Goal: Task Accomplishment & Management: Use online tool/utility

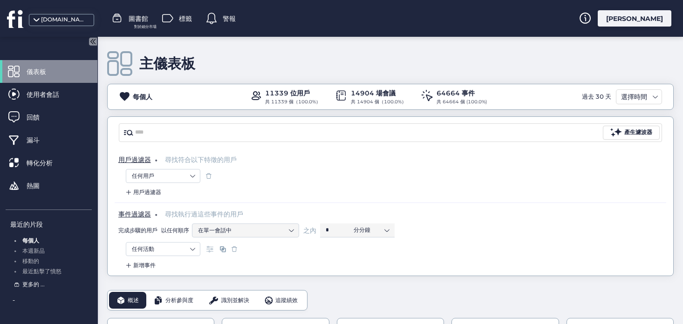
click at [34, 286] on font "更多的 ..." at bounding box center [33, 284] width 22 height 7
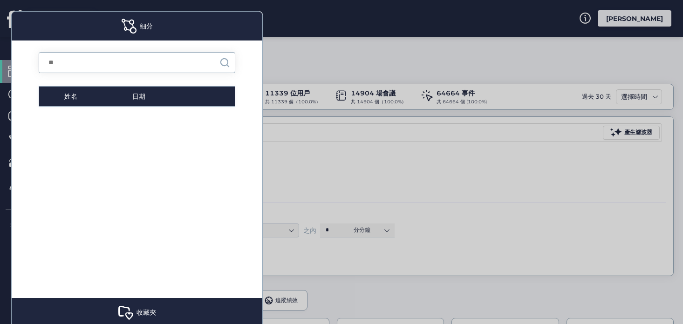
click at [342, 30] on div at bounding box center [341, 162] width 683 height 324
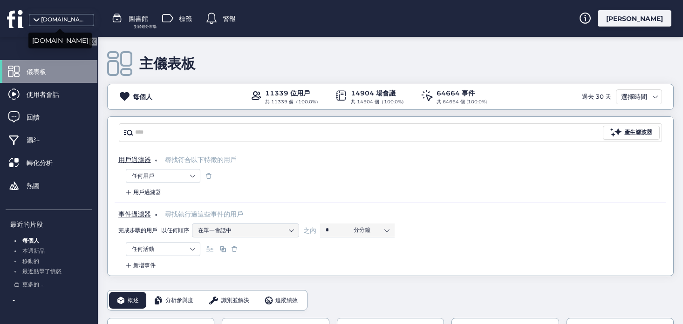
click at [54, 22] on font "[DOMAIN_NAME]" at bounding box center [65, 19] width 49 height 7
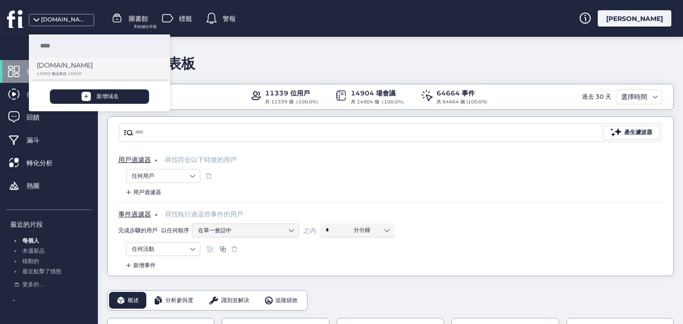
click at [68, 66] on font "[DOMAIN_NAME]" at bounding box center [65, 65] width 56 height 8
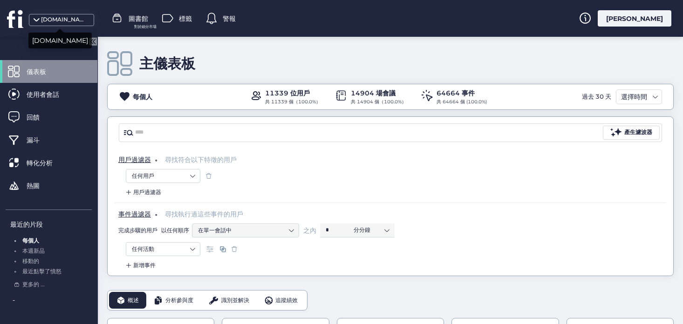
click at [72, 18] on font "[DOMAIN_NAME]" at bounding box center [65, 19] width 49 height 7
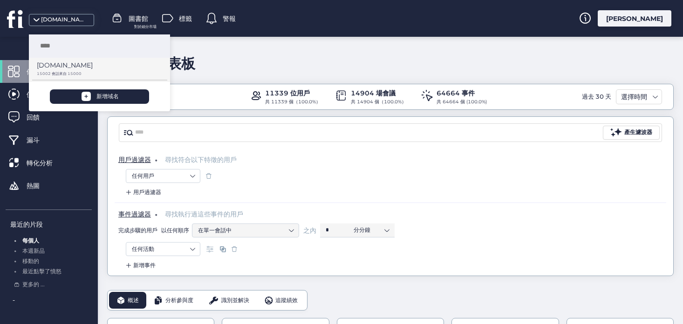
click at [43, 65] on font "[DOMAIN_NAME]" at bounding box center [65, 65] width 56 height 8
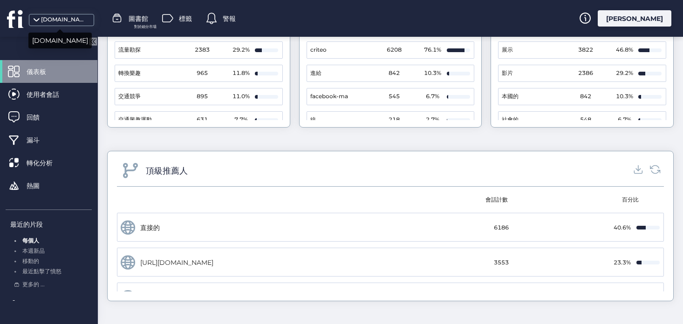
click at [79, 17] on font "[DOMAIN_NAME]" at bounding box center [65, 19] width 49 height 7
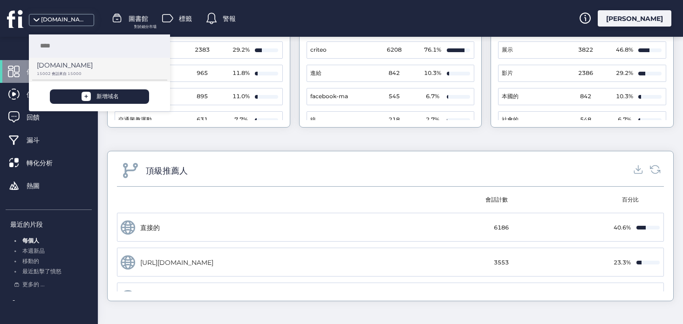
click at [61, 66] on font "[DOMAIN_NAME]" at bounding box center [65, 65] width 56 height 8
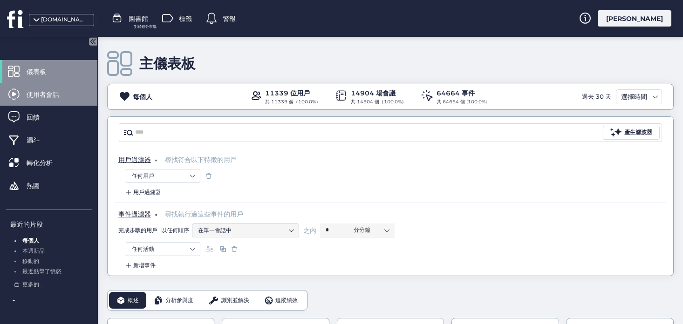
click at [53, 95] on font "使用者會話" at bounding box center [43, 94] width 33 height 8
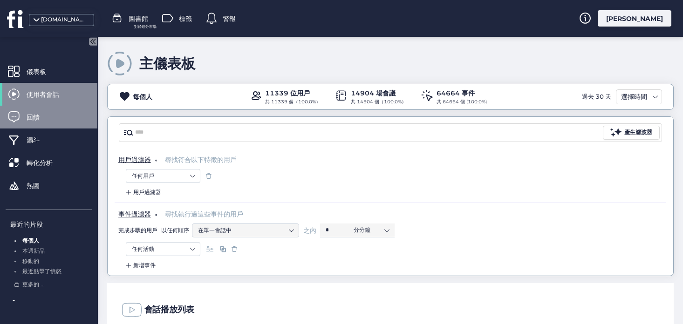
click at [43, 127] on div "回饋" at bounding box center [48, 117] width 97 height 23
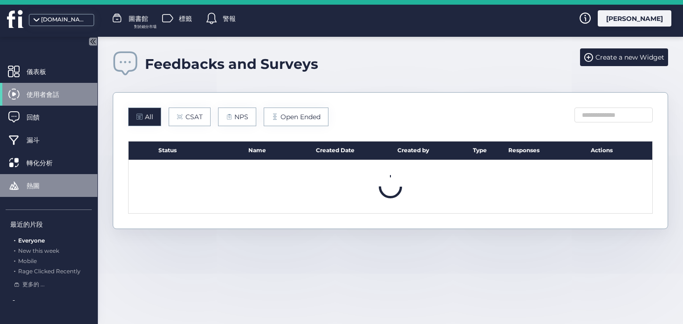
click at [39, 184] on font "熱圖" at bounding box center [33, 186] width 13 height 8
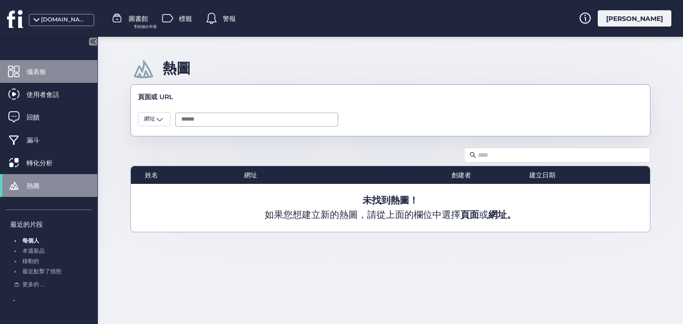
click at [57, 62] on div "儀表板" at bounding box center [48, 71] width 97 height 23
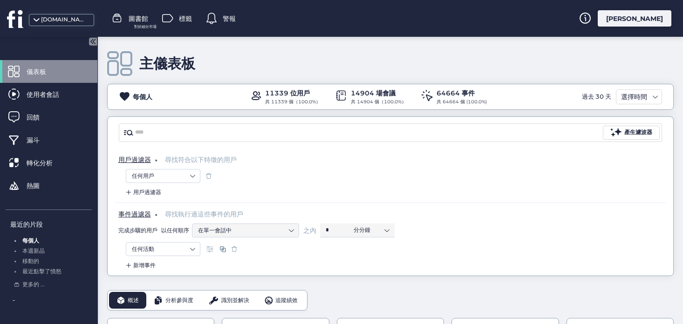
click at [93, 42] on icon at bounding box center [94, 41] width 2 height 5
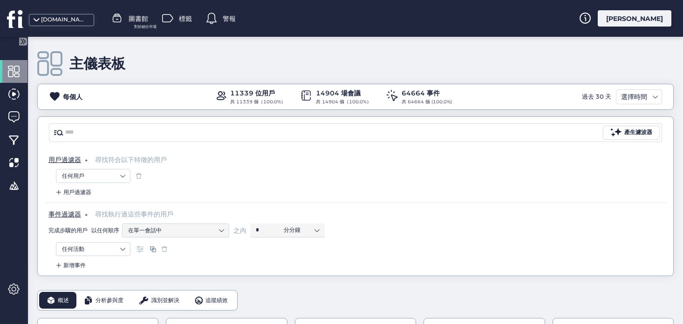
click at [26, 45] on icon at bounding box center [23, 41] width 8 height 8
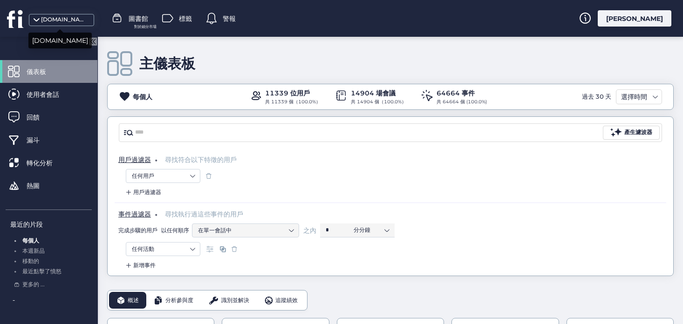
click at [82, 21] on font "[DOMAIN_NAME]" at bounding box center [65, 19] width 49 height 7
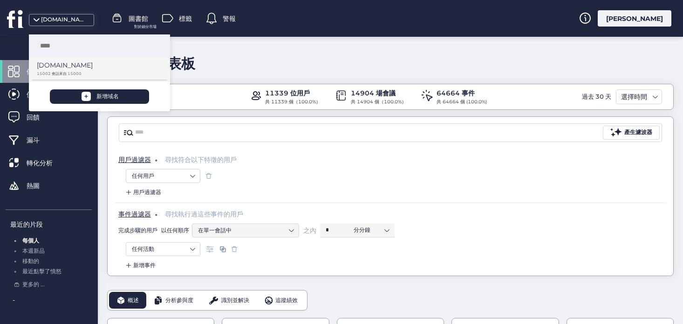
click at [77, 70] on div "[DOMAIN_NAME]" at bounding box center [96, 68] width 119 height 17
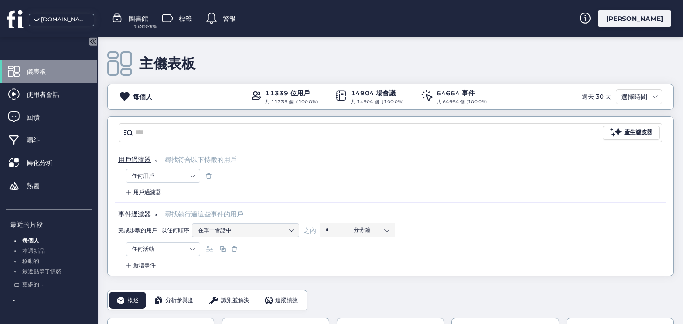
click at [668, 13] on div "[PERSON_NAME]" at bounding box center [635, 18] width 74 height 16
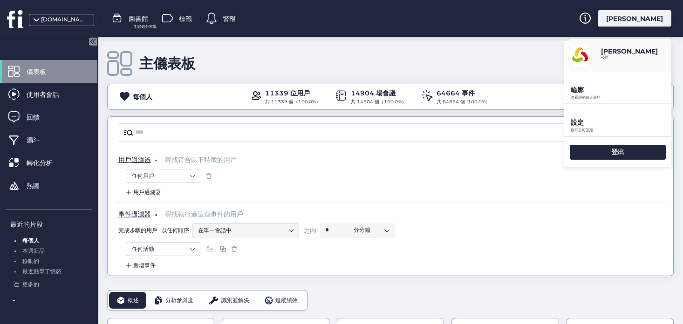
click at [582, 123] on font "設定" at bounding box center [577, 122] width 13 height 8
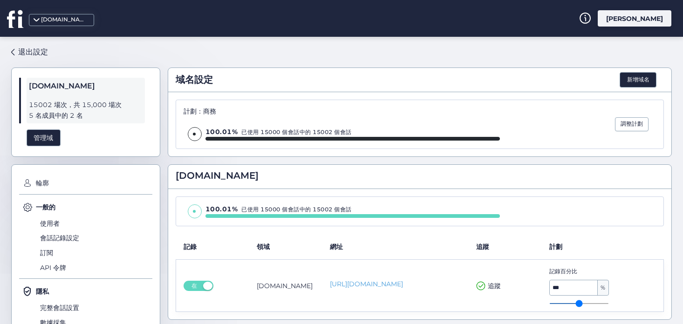
scroll to position [69, 0]
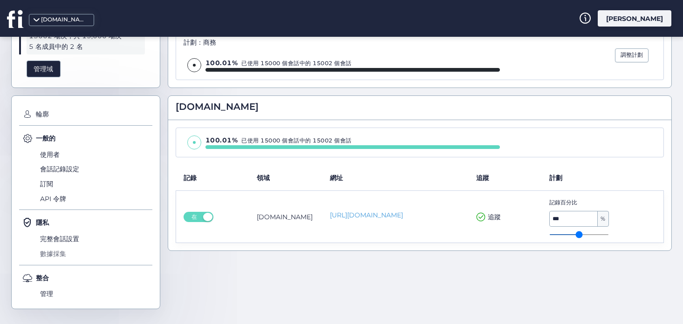
click at [56, 249] on font "數據採集" at bounding box center [53, 254] width 26 height 10
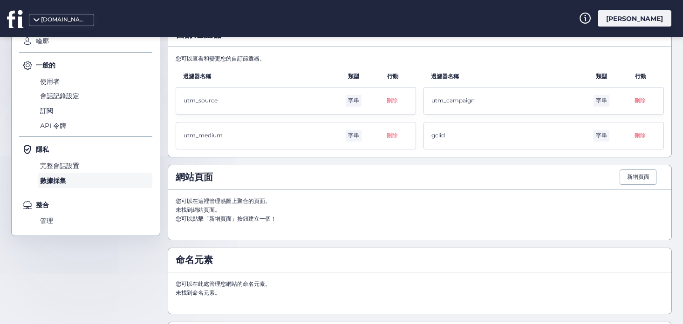
scroll to position [139, 0]
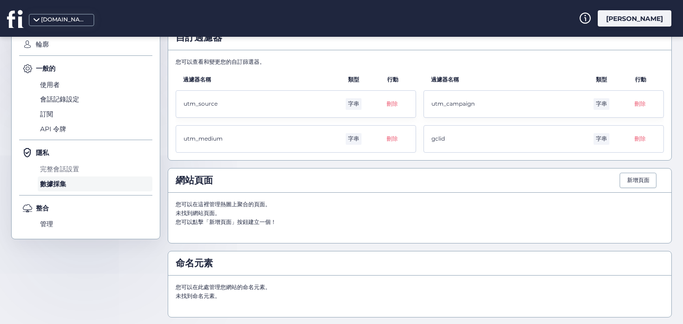
click at [56, 170] on font "完整會話設置" at bounding box center [59, 169] width 39 height 8
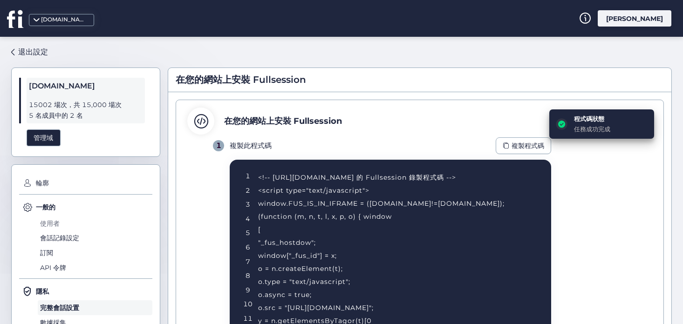
click at [50, 225] on font "使用者" at bounding box center [50, 223] width 20 height 8
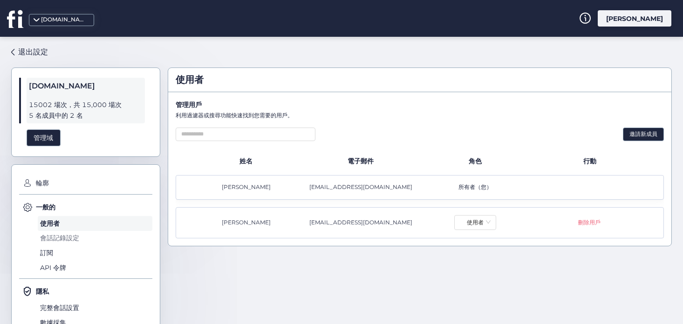
click at [65, 239] on font "會話記錄設定" at bounding box center [59, 238] width 39 height 8
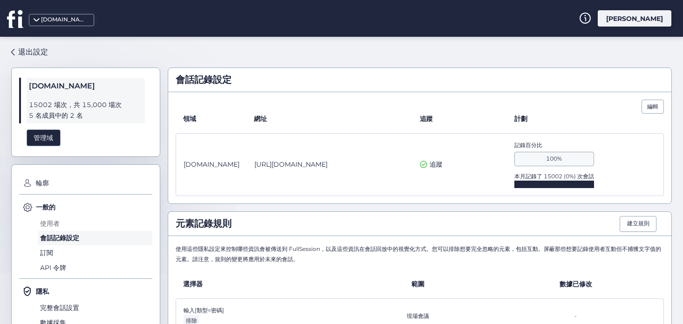
click at [55, 221] on font "使用者" at bounding box center [50, 223] width 20 height 8
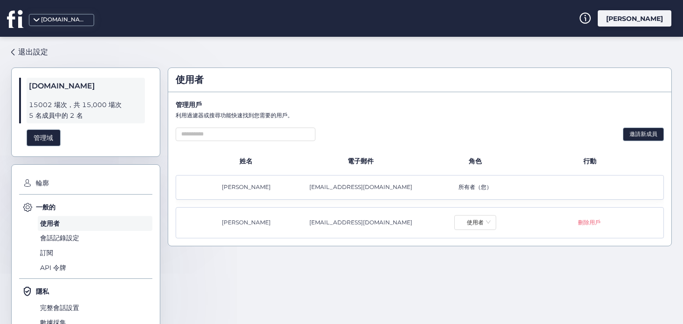
click at [52, 207] on font "一般的" at bounding box center [46, 207] width 20 height 8
click at [41, 184] on font "輪廓" at bounding box center [42, 183] width 13 height 8
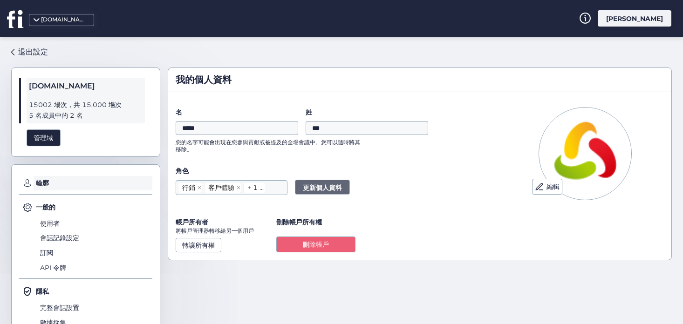
scroll to position [69, 0]
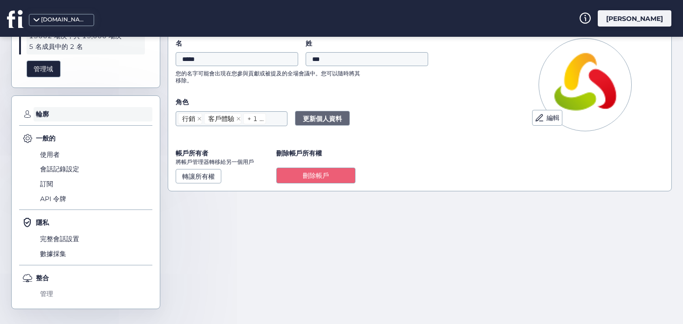
click at [47, 293] on font "管理" at bounding box center [46, 294] width 13 height 8
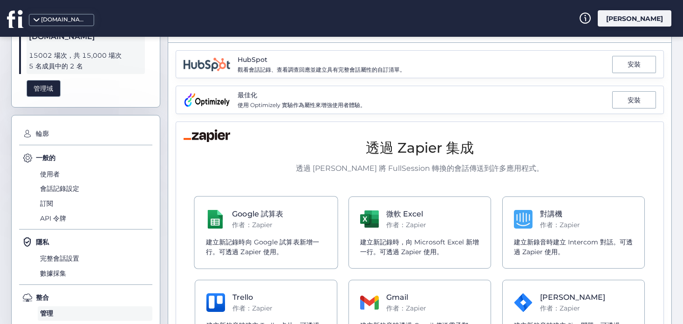
scroll to position [108, 0]
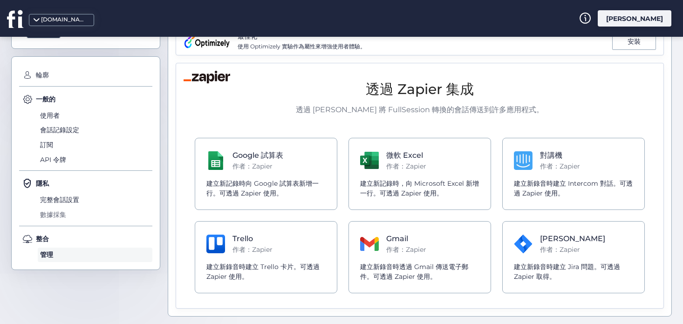
click at [55, 214] on font "數據採集" at bounding box center [53, 215] width 26 height 8
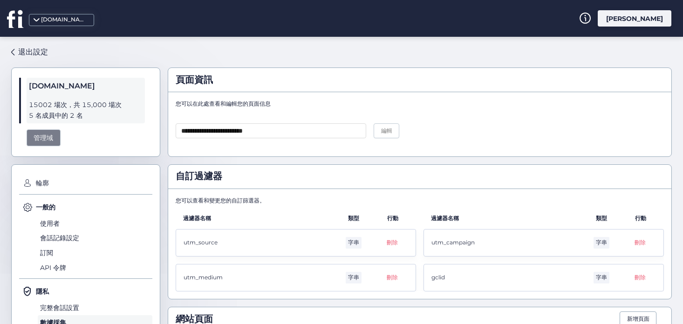
click at [41, 144] on div "管理域" at bounding box center [44, 138] width 34 height 17
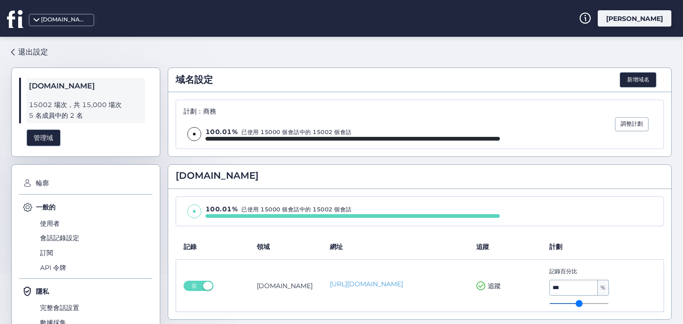
scroll to position [61, 0]
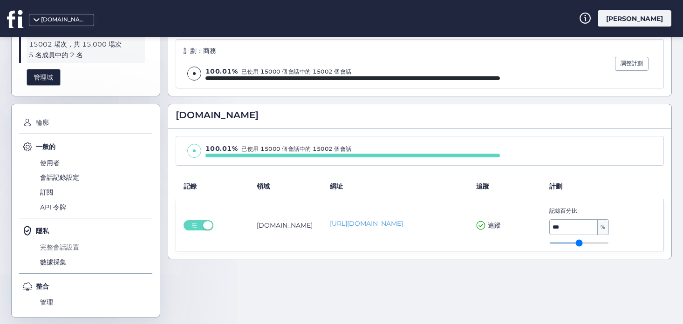
click at [62, 244] on font "完整會話設置" at bounding box center [59, 247] width 39 height 8
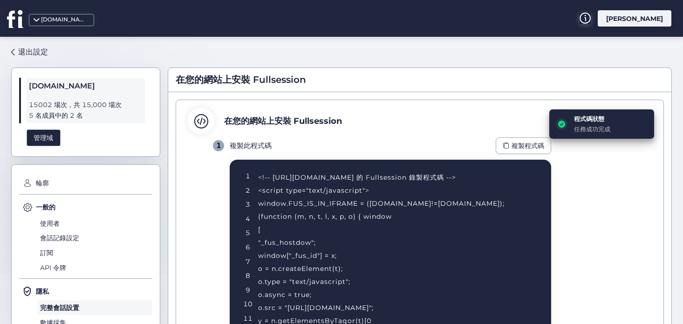
click at [591, 14] on icon at bounding box center [585, 18] width 12 height 11
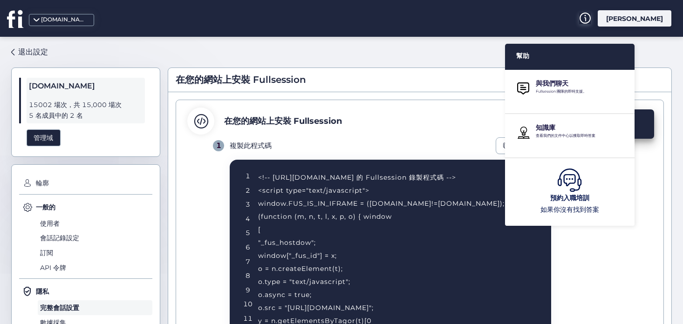
click at [591, 14] on icon at bounding box center [585, 18] width 12 height 11
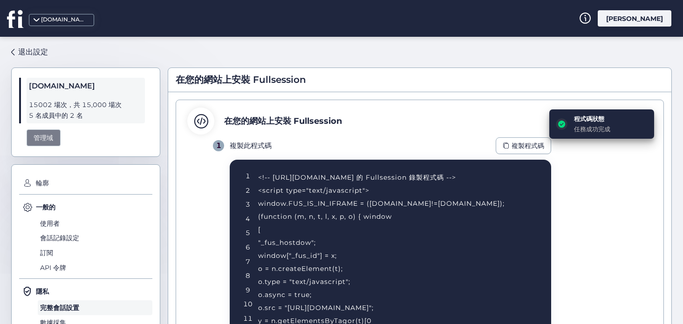
click at [41, 135] on font "管理域" at bounding box center [44, 138] width 20 height 8
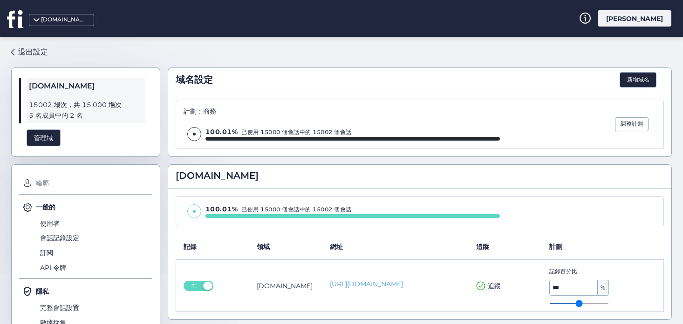
scroll to position [69, 0]
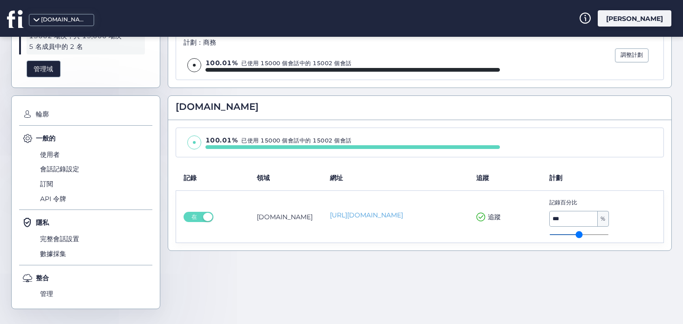
click at [9, 15] on icon at bounding box center [14, 18] width 15 height 17
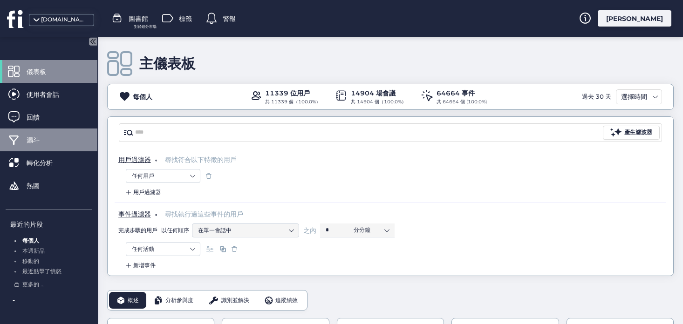
click at [35, 134] on div "漏斗" at bounding box center [48, 140] width 97 height 23
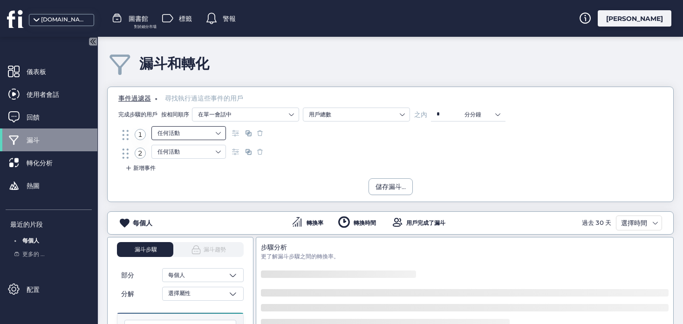
click at [178, 133] on font "任何活動" at bounding box center [168, 133] width 22 height 7
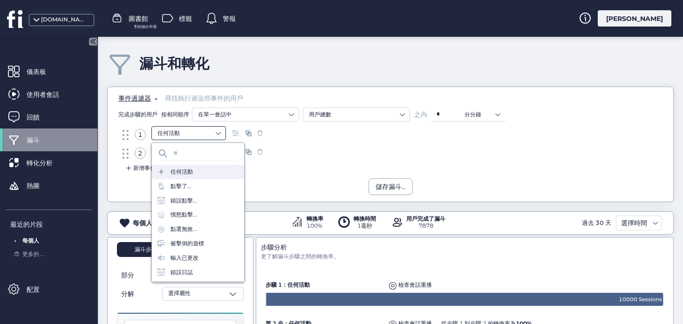
click at [193, 128] on nz-select-item "任何活動" at bounding box center [188, 133] width 62 height 14
click at [184, 185] on font "點擊了..." at bounding box center [181, 186] width 21 height 7
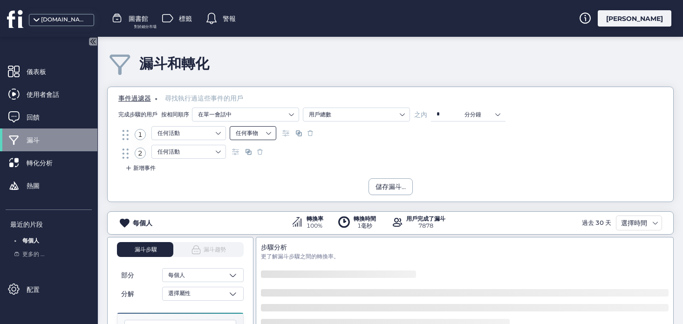
click at [249, 136] on font "任何事物" at bounding box center [247, 133] width 22 height 7
click at [246, 187] on div "文字" at bounding box center [253, 191] width 34 height 8
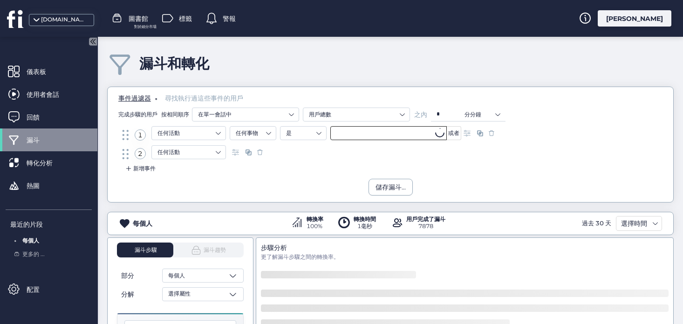
click at [341, 128] on input "text" at bounding box center [388, 133] width 116 height 14
type input "*"
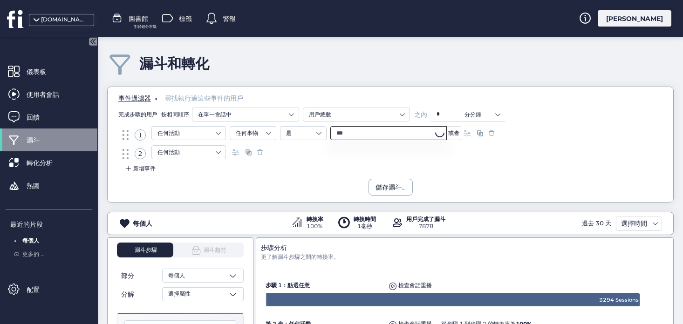
type input "***"
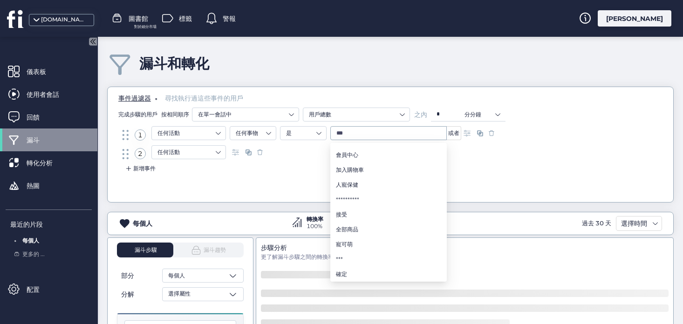
click at [478, 153] on div "2 任何活動" at bounding box center [390, 154] width 540 height 19
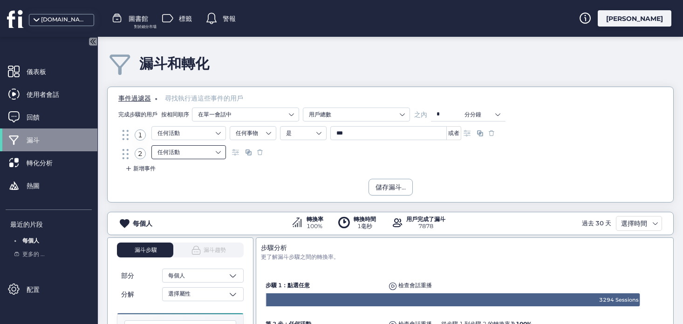
click at [205, 150] on nz-select-item "任何活動" at bounding box center [188, 152] width 62 height 14
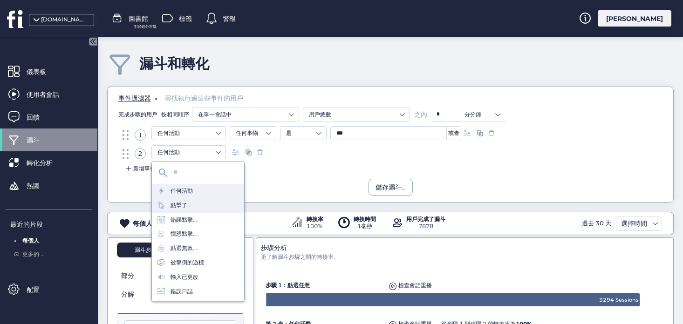
click at [193, 206] on div "點擊了..." at bounding box center [198, 205] width 92 height 14
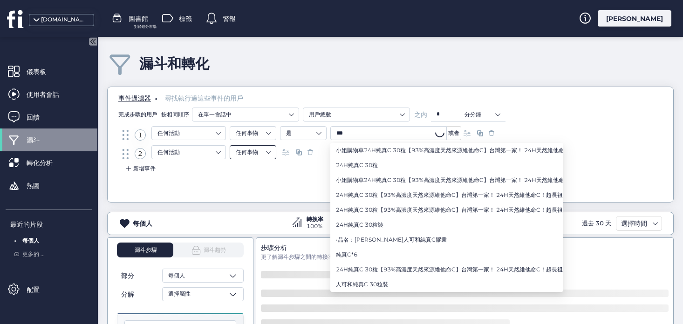
click at [267, 149] on nz-select-item "任何事物" at bounding box center [253, 152] width 34 height 14
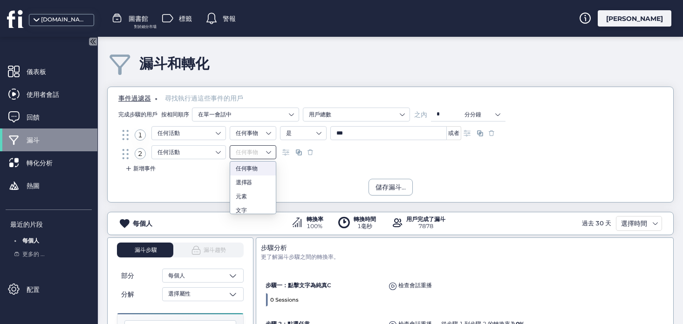
click at [412, 157] on div "2 任何活動 任何事物" at bounding box center [390, 154] width 540 height 19
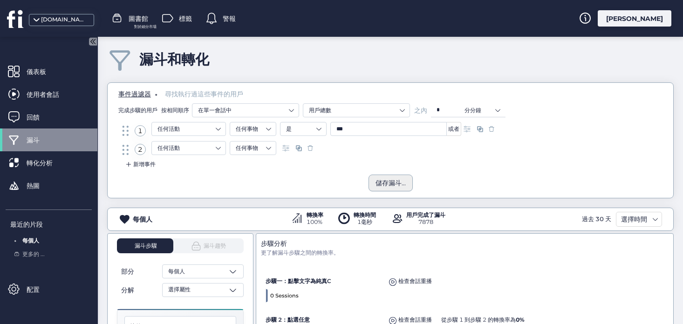
click at [395, 184] on font "儲存漏斗..." at bounding box center [390, 183] width 30 height 8
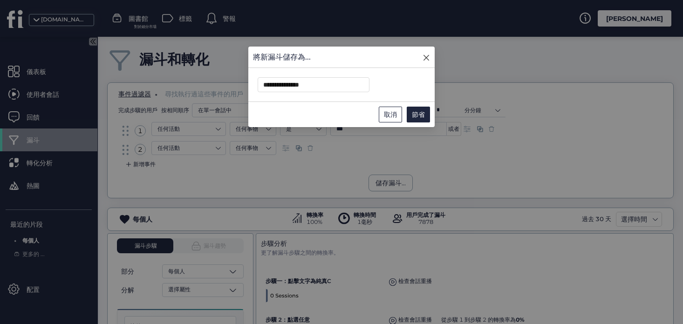
click at [426, 56] on icon "關閉" at bounding box center [426, 57] width 7 height 7
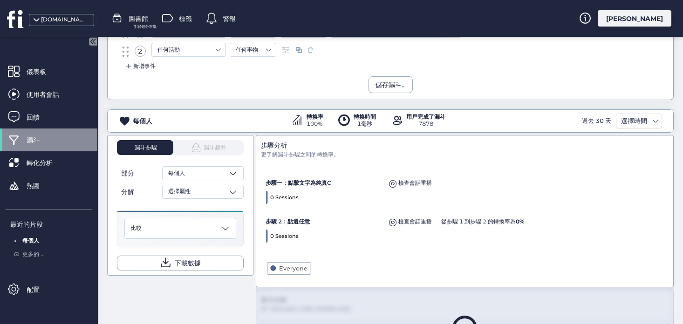
scroll to position [174, 0]
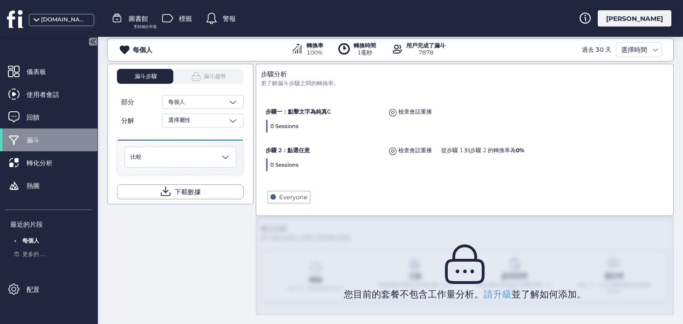
click at [196, 77] on span at bounding box center [196, 76] width 10 height 10
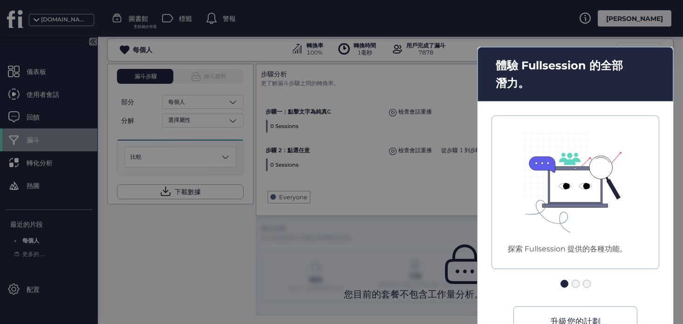
click at [576, 284] on div at bounding box center [576, 284] width 8 height 8
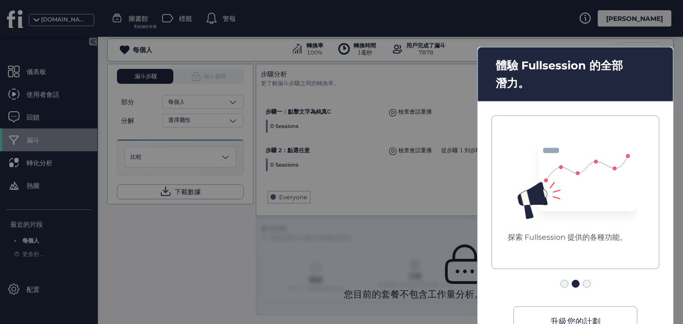
click at [589, 284] on div at bounding box center [587, 284] width 8 height 8
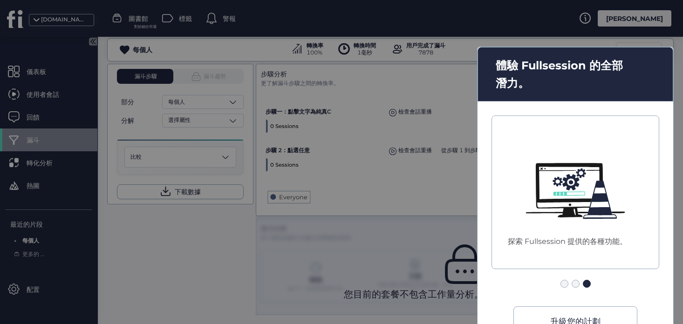
click at [368, 141] on div at bounding box center [341, 162] width 683 height 324
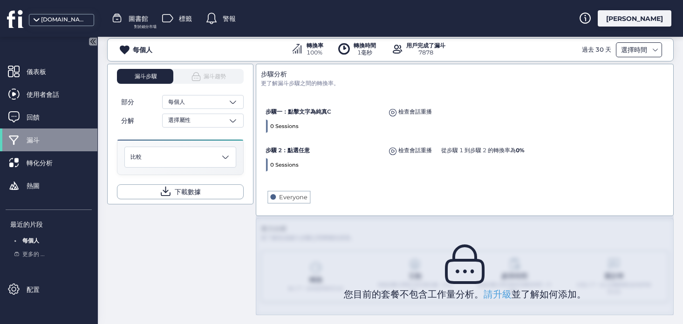
click at [638, 56] on div "選擇時間" at bounding box center [639, 49] width 46 height 15
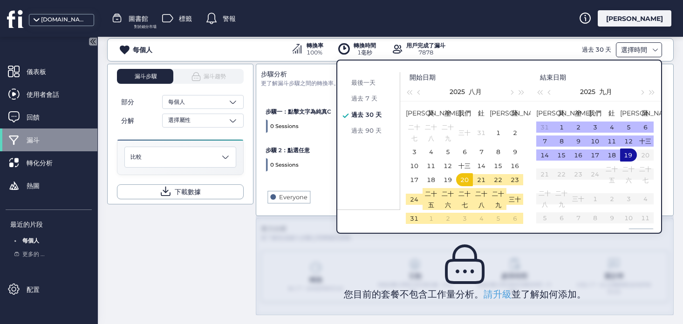
click at [645, 49] on font "選擇時間" at bounding box center [634, 50] width 26 height 8
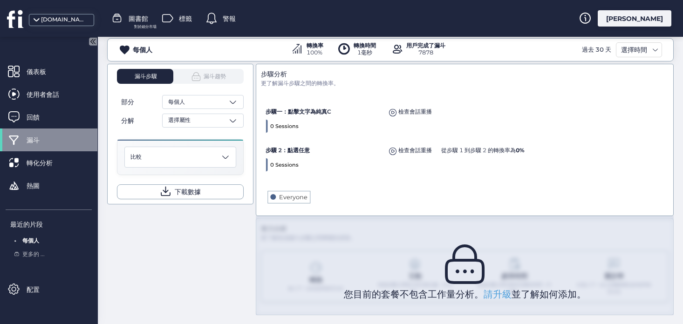
click at [209, 77] on font "漏斗趨勢" at bounding box center [215, 76] width 22 height 7
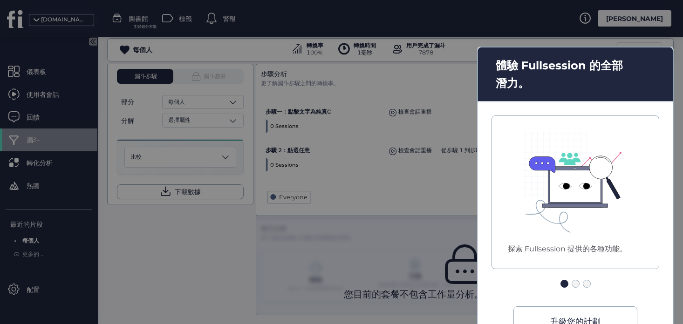
click at [589, 31] on div at bounding box center [341, 162] width 683 height 324
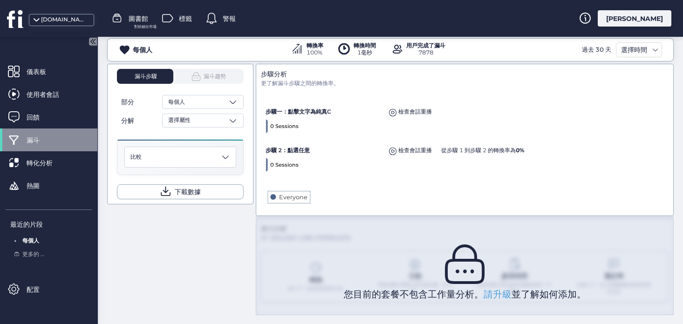
scroll to position [83, 0]
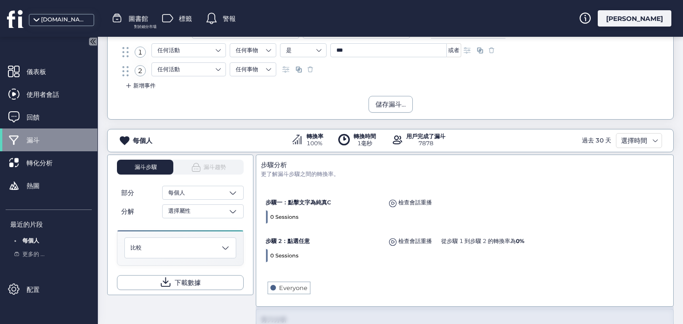
click at [216, 23] on span at bounding box center [211, 18] width 11 height 11
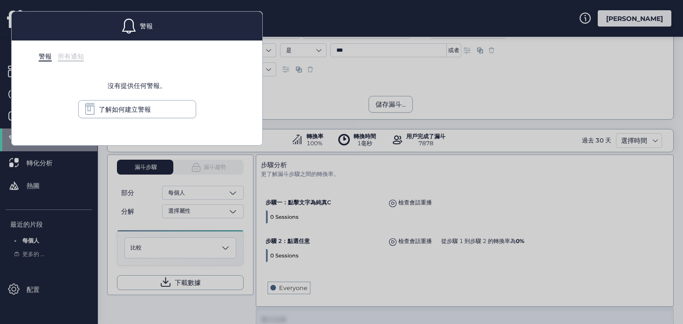
click at [349, 96] on div at bounding box center [341, 162] width 683 height 324
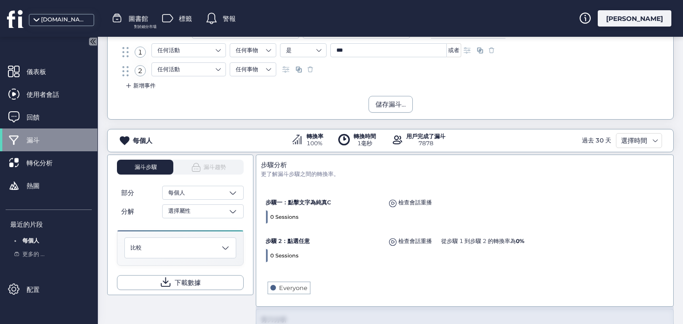
scroll to position [0, 0]
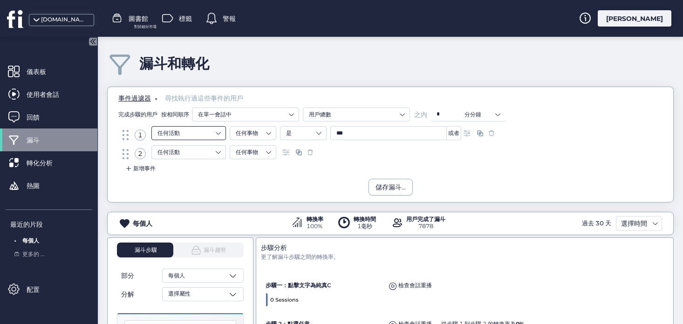
click at [207, 133] on nz-select-item "任何活動" at bounding box center [188, 133] width 62 height 14
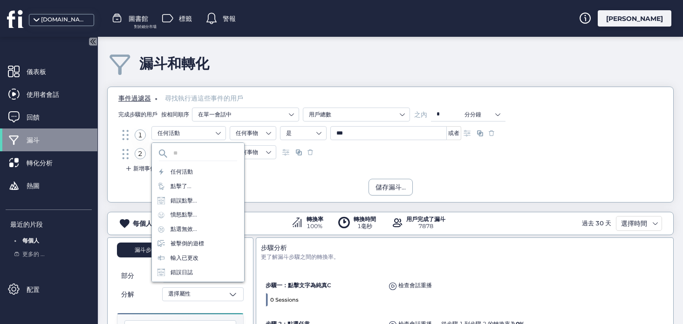
type input "*"
click at [196, 136] on nz-select-item "任何活動" at bounding box center [188, 133] width 62 height 14
click at [231, 112] on font "在單一會話中" at bounding box center [215, 114] width 34 height 7
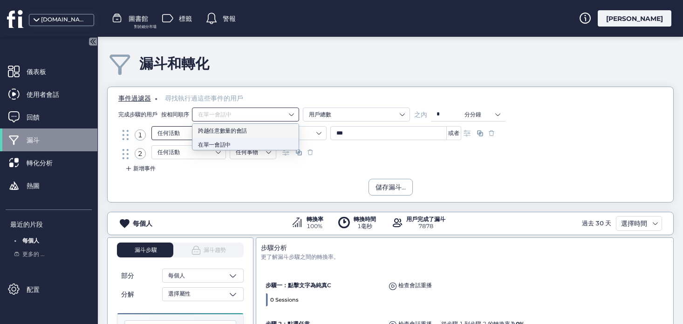
click at [165, 133] on font "任何活動" at bounding box center [168, 133] width 22 height 7
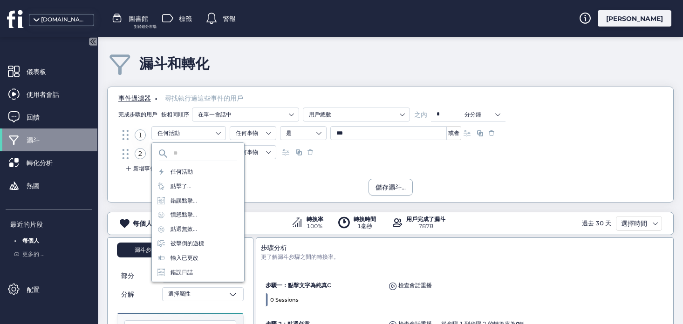
type input "*"
click at [197, 128] on nz-select-item "任何活動" at bounding box center [188, 133] width 62 height 14
click at [191, 148] on nz-input-group at bounding box center [198, 154] width 78 height 14
click at [191, 150] on input "text" at bounding box center [203, 154] width 68 height 10
type input "*"
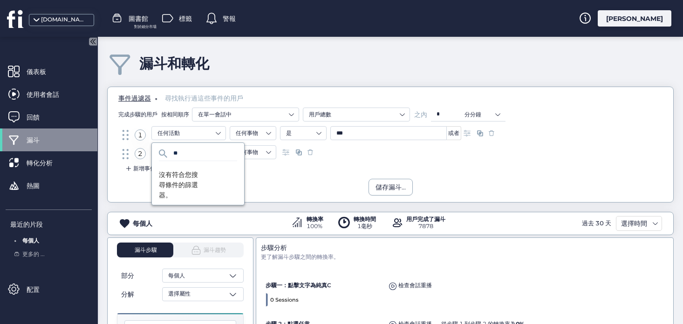
type input "*"
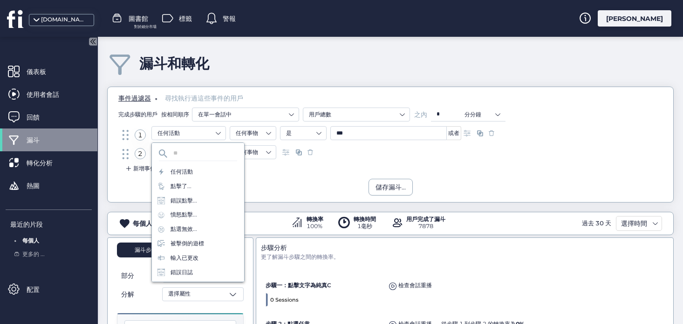
click at [329, 183] on div "儲存漏斗..." at bounding box center [391, 187] width 566 height 17
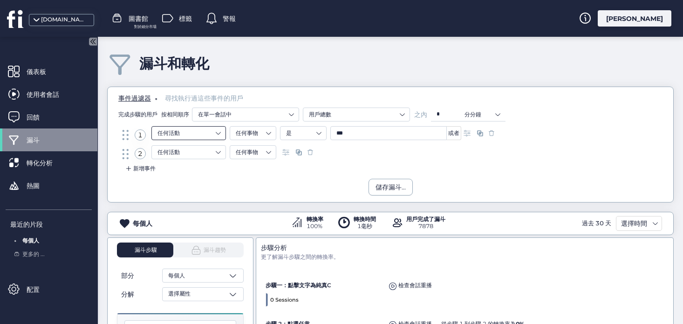
click at [213, 134] on nz-select-item "任何活動" at bounding box center [188, 133] width 62 height 14
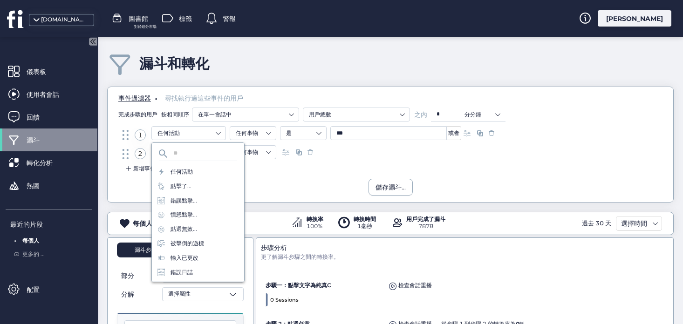
type input "*"
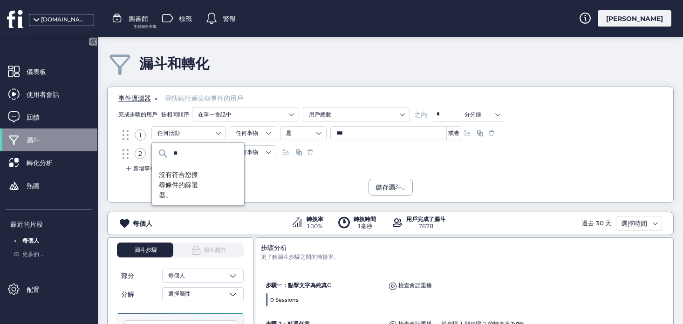
type input "*"
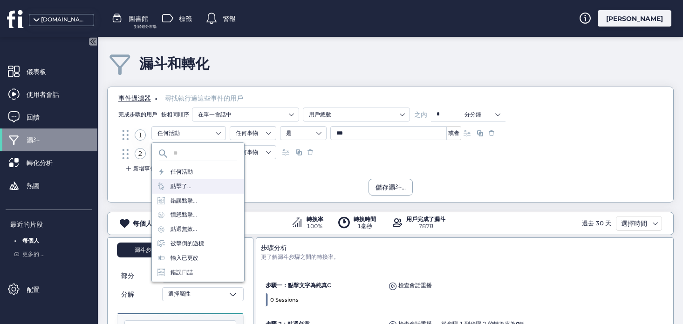
click at [196, 186] on div "點擊了..." at bounding box center [198, 186] width 92 height 14
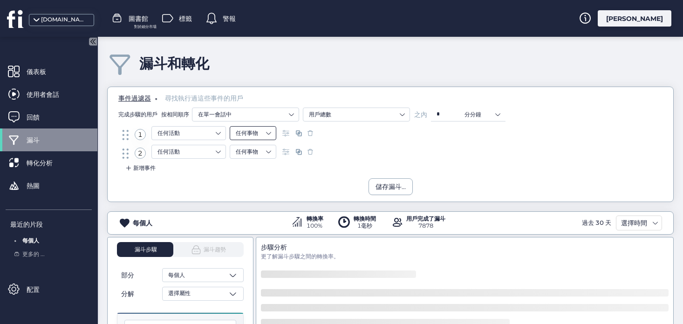
click at [266, 132] on nz-select-item "任何事物" at bounding box center [253, 133] width 34 height 14
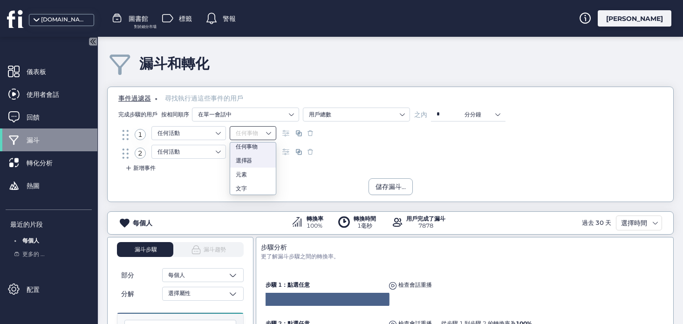
click at [251, 162] on font "選擇器" at bounding box center [244, 160] width 16 height 7
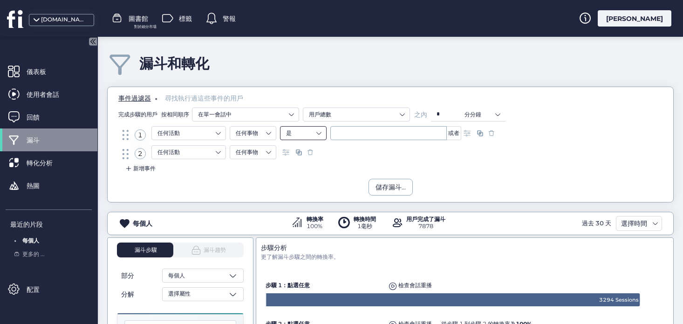
click at [319, 128] on nz-select-item "是" at bounding box center [303, 133] width 34 height 14
click at [359, 134] on input "text" at bounding box center [388, 133] width 116 height 14
click at [314, 135] on nz-select-item "是" at bounding box center [303, 133] width 34 height 14
click at [312, 160] on div "包含" at bounding box center [303, 163] width 34 height 8
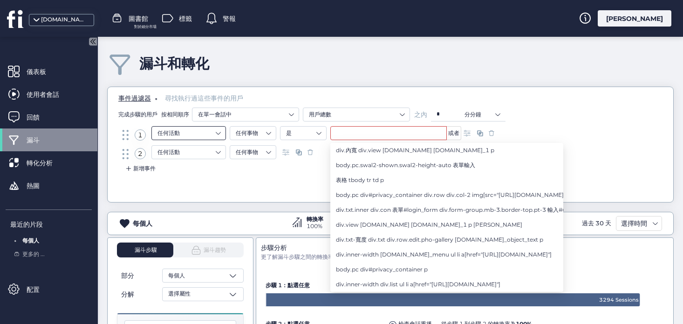
click at [209, 130] on nz-select-item "任何活動" at bounding box center [188, 133] width 62 height 14
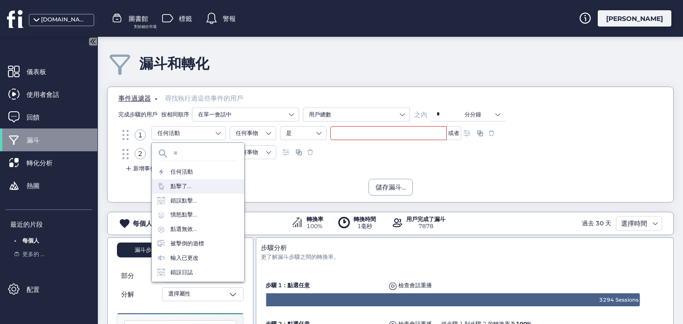
click at [211, 182] on div "點擊了..." at bounding box center [198, 186] width 92 height 14
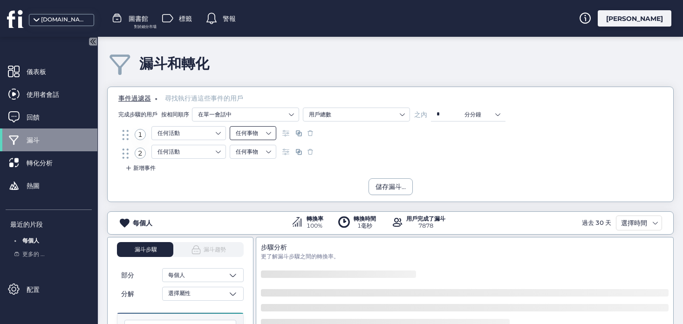
click at [251, 136] on nz-select-item "任何事物" at bounding box center [253, 133] width 34 height 14
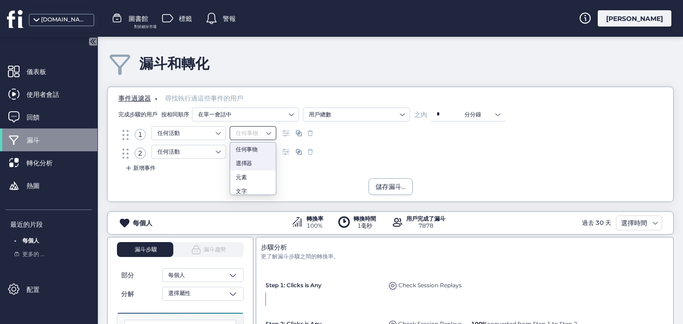
click at [251, 168] on nz-option-item "選擇器" at bounding box center [253, 164] width 46 height 14
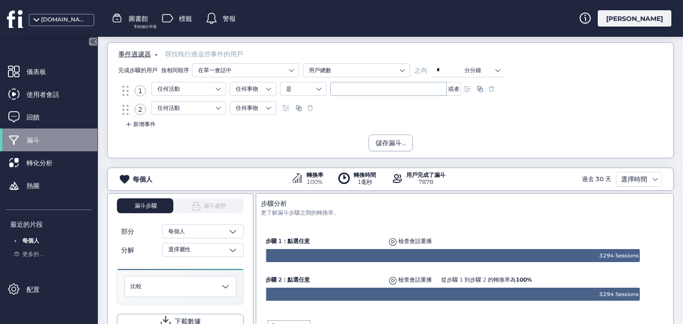
scroll to position [0, 0]
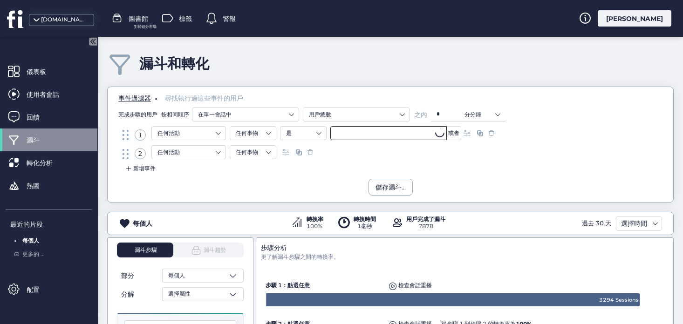
click at [357, 133] on input "text" at bounding box center [388, 133] width 116 height 14
click at [272, 134] on nz-select-top-control "任何事物" at bounding box center [253, 133] width 47 height 14
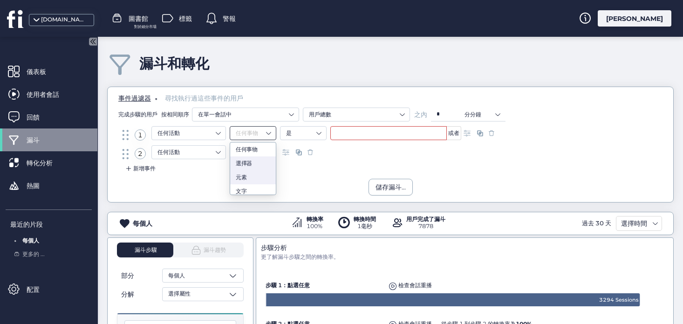
scroll to position [3, 0]
click at [253, 184] on div "文字" at bounding box center [253, 188] width 34 height 8
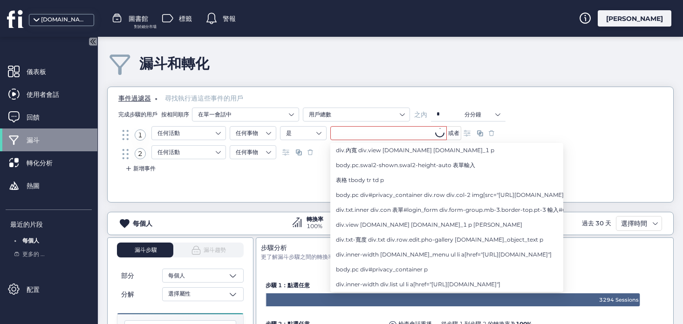
click at [350, 135] on input "text" at bounding box center [388, 133] width 116 height 14
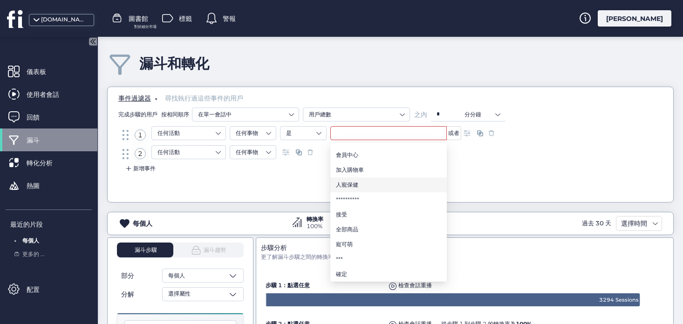
click at [357, 189] on span "人寵保健" at bounding box center [347, 185] width 22 height 10
type input "****"
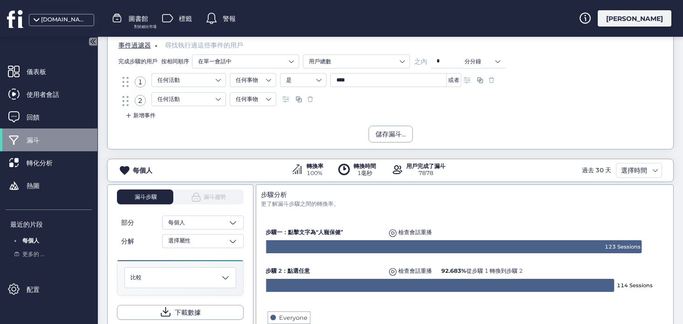
scroll to position [60, 0]
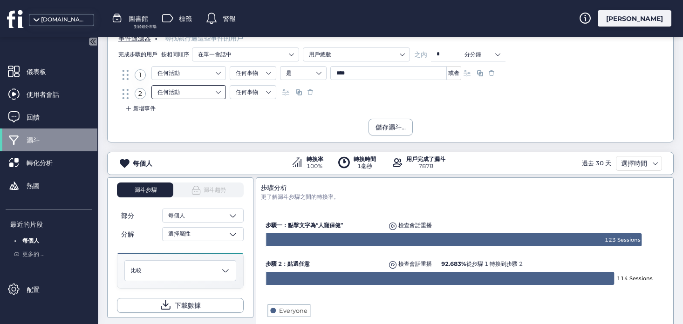
click at [191, 96] on nz-select-item "任何活動" at bounding box center [188, 92] width 62 height 14
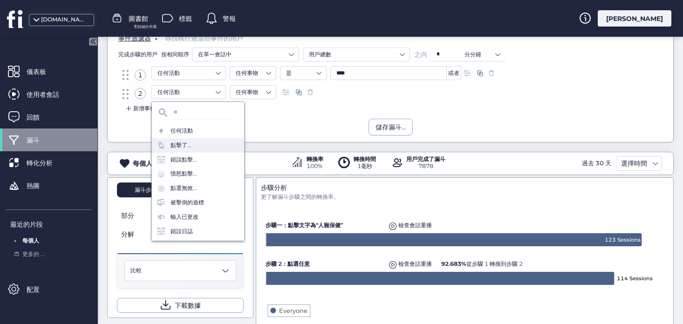
click at [299, 123] on div "儲存漏斗..." at bounding box center [391, 127] width 566 height 17
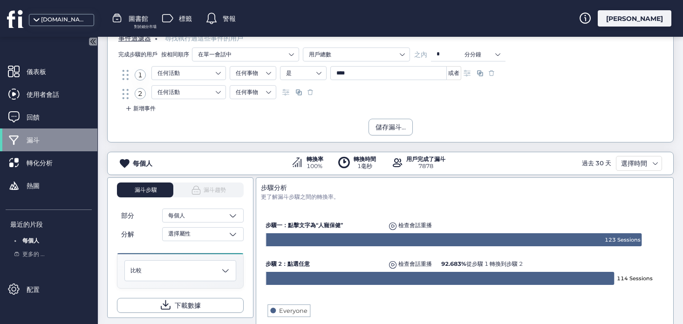
scroll to position [42, 0]
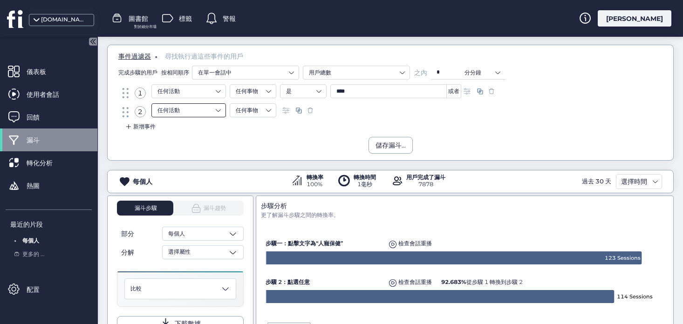
click at [208, 105] on nz-select-item "任何活動" at bounding box center [188, 110] width 62 height 14
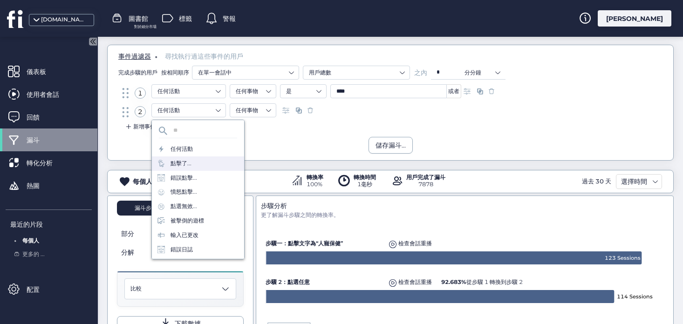
click at [197, 162] on div "點擊了..." at bounding box center [198, 164] width 92 height 14
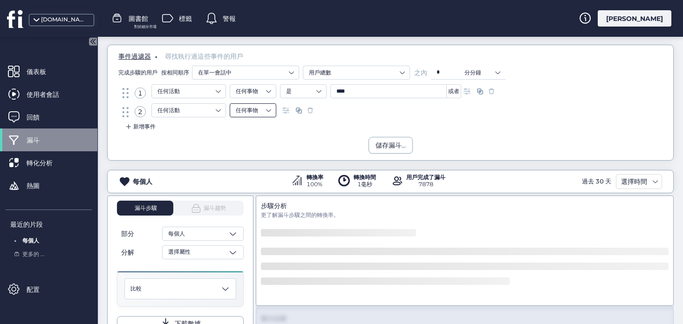
click at [264, 106] on nz-select-item "任何事物" at bounding box center [253, 110] width 34 height 14
click at [250, 166] on div "文字" at bounding box center [253, 168] width 34 height 8
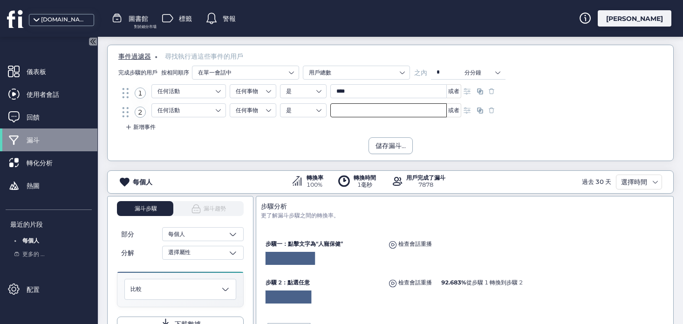
click at [353, 110] on input "text" at bounding box center [388, 110] width 116 height 14
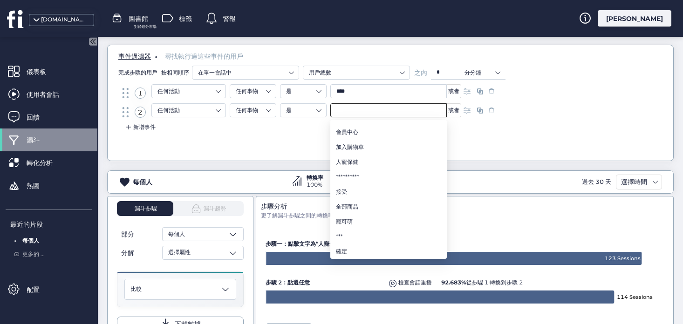
type input "*"
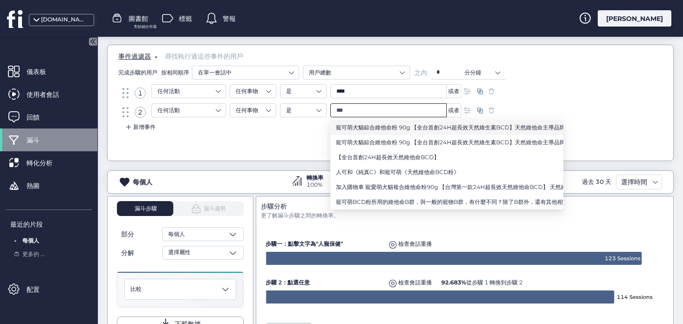
click at [365, 129] on font "寵可萌犬貓綜合維他命粉 90g 【全台首創24H超長效天然維生素BCD】天然維他命主導品牌首創推出！寵萌專用24小時長效維他命C+8大B群+蕎麥D3+20種補…" at bounding box center [686, 127] width 701 height 7
type input "**********"
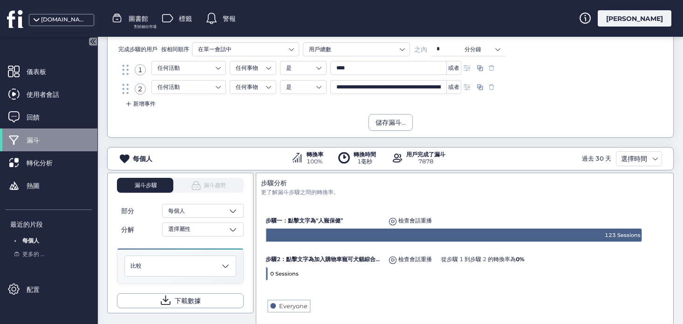
scroll to position [47, 0]
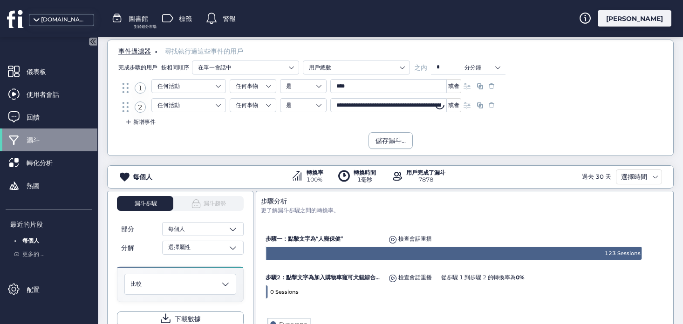
click at [382, 106] on input "**********" at bounding box center [388, 105] width 116 height 14
click at [215, 103] on nz-select-item "任何活動" at bounding box center [188, 105] width 62 height 14
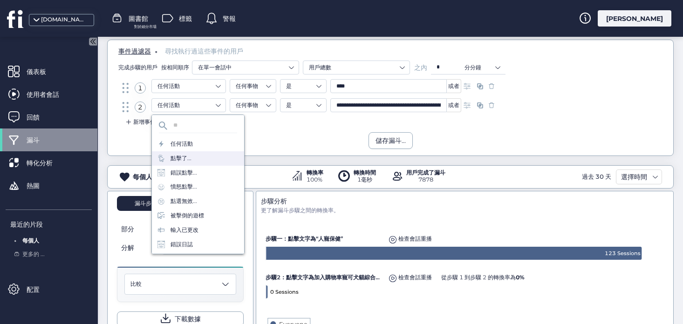
click at [192, 159] on div "點擊了..." at bounding box center [198, 158] width 92 height 14
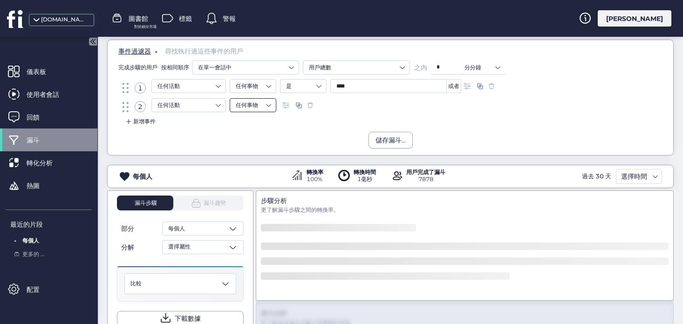
click at [258, 106] on nz-select-item "任何事物" at bounding box center [253, 105] width 34 height 14
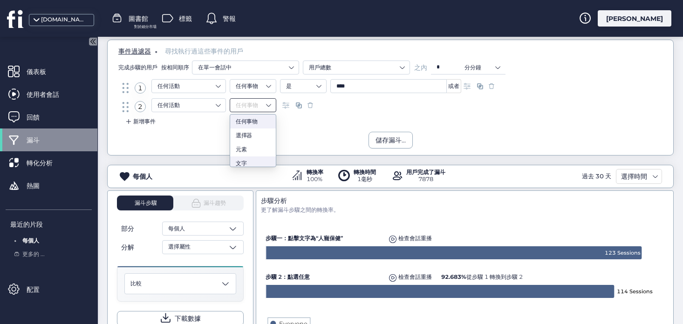
click at [252, 160] on div "文字" at bounding box center [253, 163] width 34 height 8
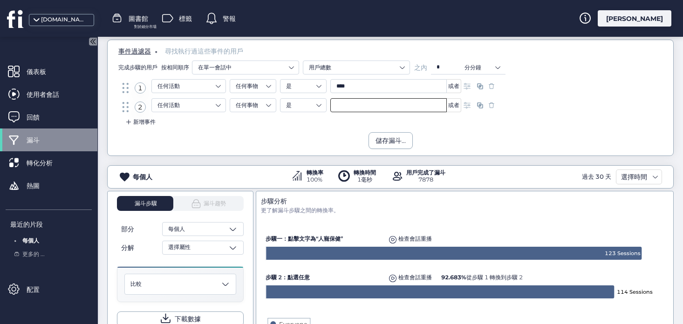
click at [348, 108] on input "text" at bounding box center [388, 105] width 116 height 14
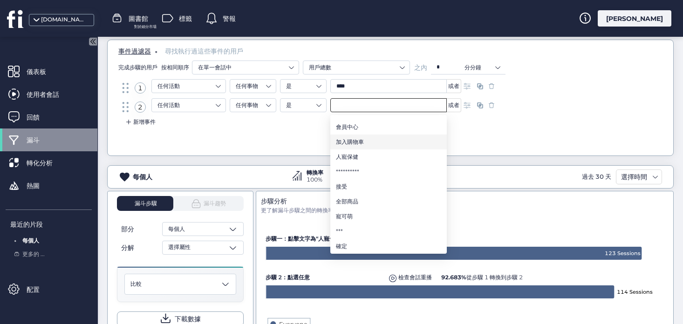
click at [351, 141] on font "加入購物車" at bounding box center [350, 141] width 28 height 7
type input "*****"
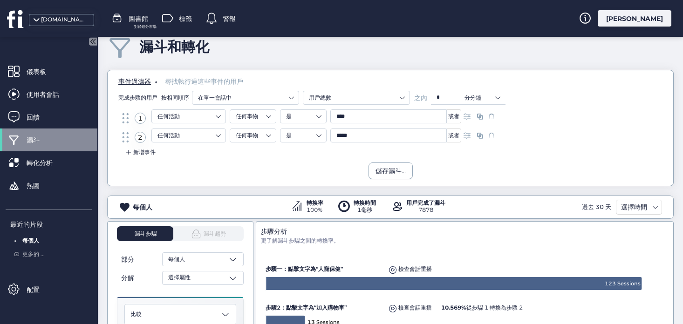
scroll to position [11, 0]
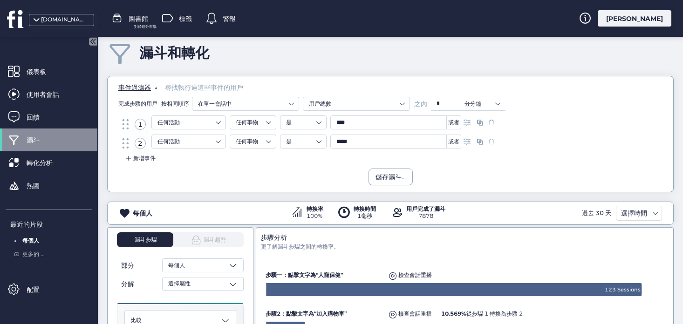
click at [453, 122] on font "或者" at bounding box center [453, 122] width 11 height 7
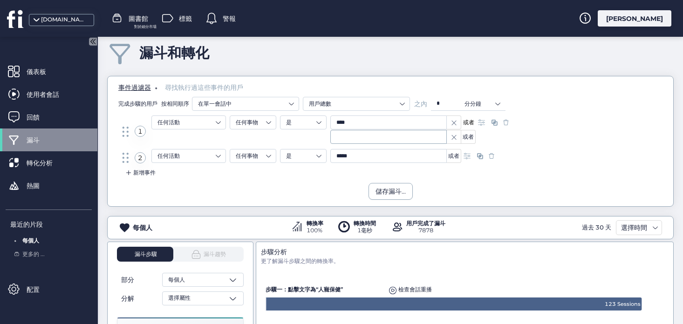
click at [455, 136] on icon at bounding box center [453, 137] width 7 height 5
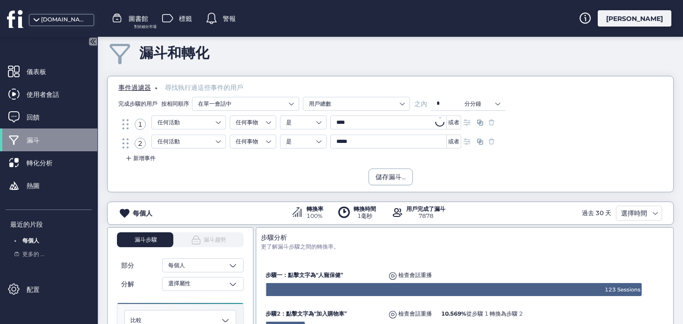
click at [375, 122] on input "****" at bounding box center [388, 123] width 116 height 14
click at [631, 162] on div "新增事件" at bounding box center [391, 161] width 552 height 15
click at [205, 121] on nz-select-item "任何活動" at bounding box center [188, 123] width 62 height 14
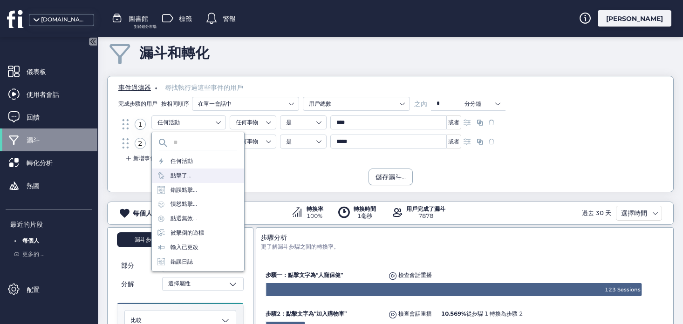
click at [191, 178] on div "點擊了..." at bounding box center [198, 176] width 92 height 14
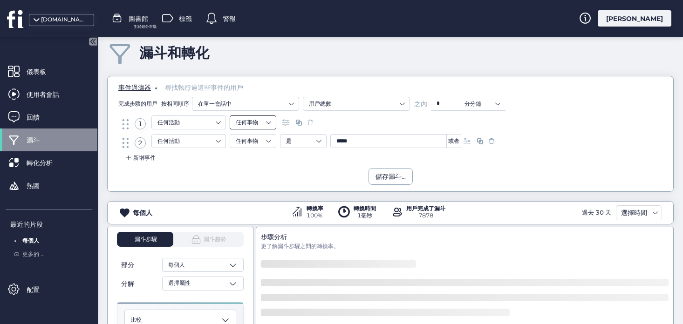
click at [266, 122] on nz-select-item "任何事物" at bounding box center [253, 123] width 34 height 14
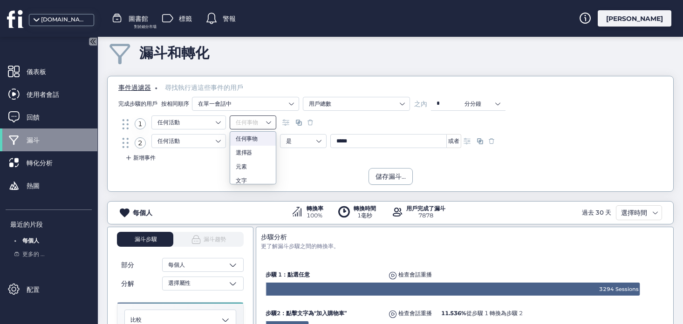
click at [256, 139] on font "任何事物" at bounding box center [247, 138] width 22 height 7
click at [265, 124] on nz-select-item "任何事物" at bounding box center [253, 123] width 34 height 14
click at [258, 177] on div "文字" at bounding box center [253, 181] width 34 height 8
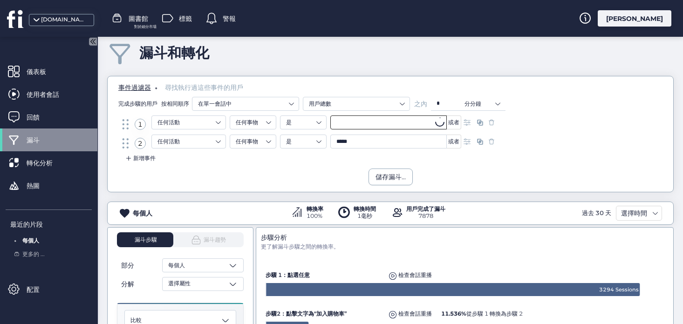
click at [348, 119] on input "text" at bounding box center [388, 123] width 116 height 14
type input "*"
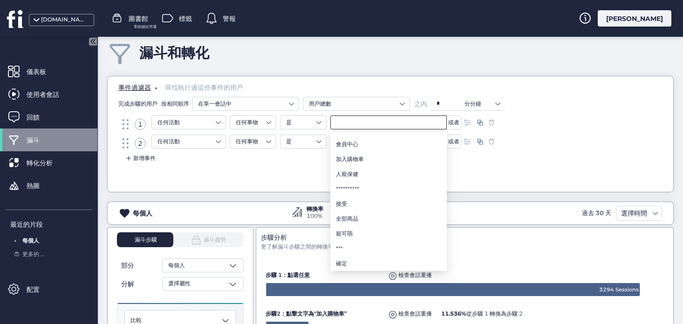
type input "*"
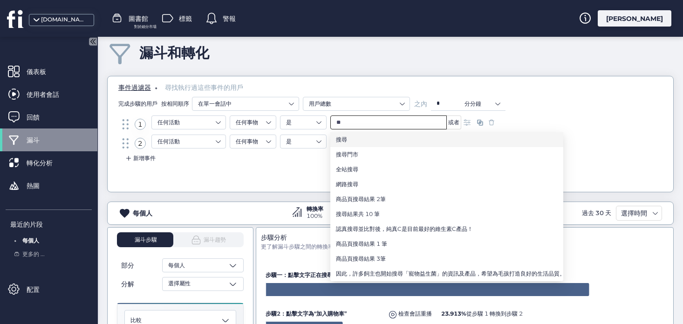
click at [369, 139] on li "搜尋" at bounding box center [446, 139] width 233 height 15
type input "**"
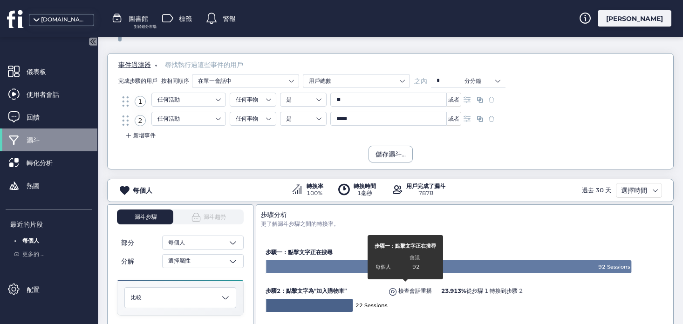
scroll to position [45, 0]
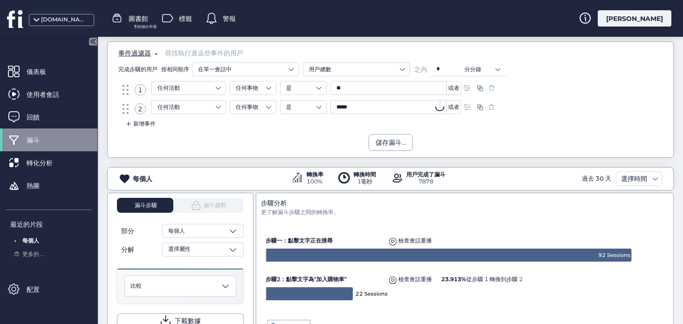
click at [364, 110] on input "*****" at bounding box center [388, 107] width 116 height 14
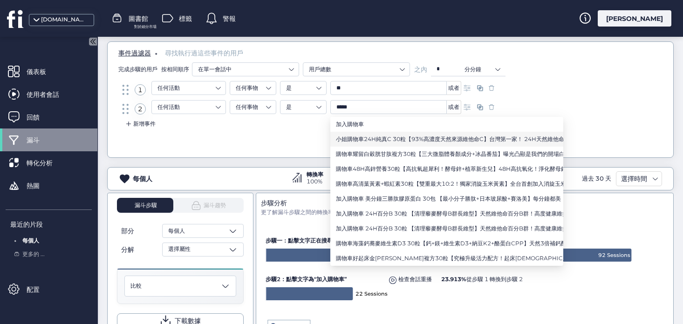
click at [397, 139] on font "小姐購物車24H純真C 30粒【93%高濃度天然來源維他命C】台灣第一家！ 24H天然維他命C！超長續航力，不娣節目推薦！頂標濃度93%市售冠軍！來自天然植物…" at bounding box center [684, 139] width 697 height 7
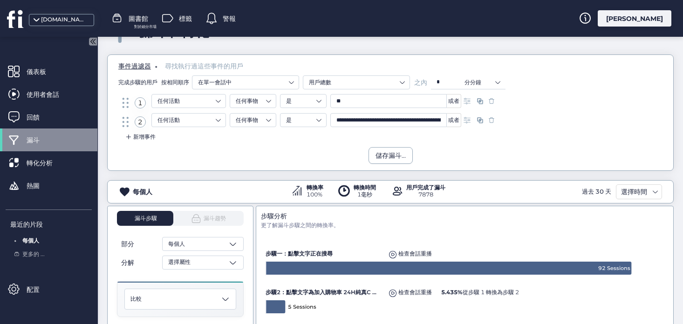
scroll to position [28, 0]
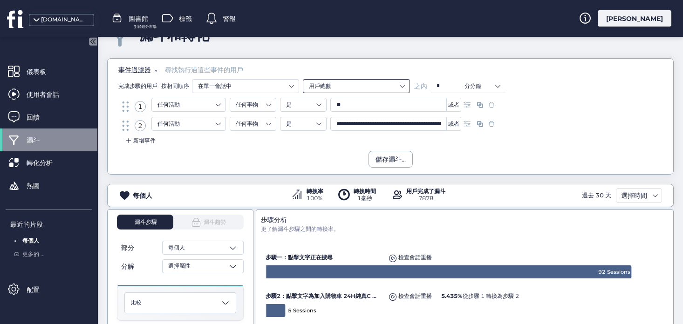
click at [346, 88] on nz-select-item "用戶總數" at bounding box center [356, 86] width 95 height 14
click at [326, 115] on font "用戶總數" at bounding box center [320, 115] width 22 height 7
click at [272, 82] on nz-select-item "在單一會話中" at bounding box center [245, 86] width 95 height 14
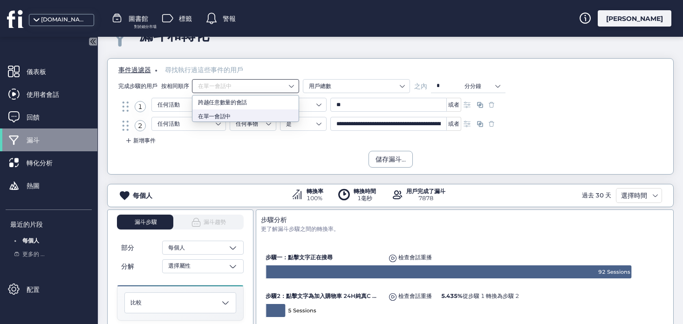
click at [268, 114] on div "在單一會話中" at bounding box center [245, 116] width 95 height 8
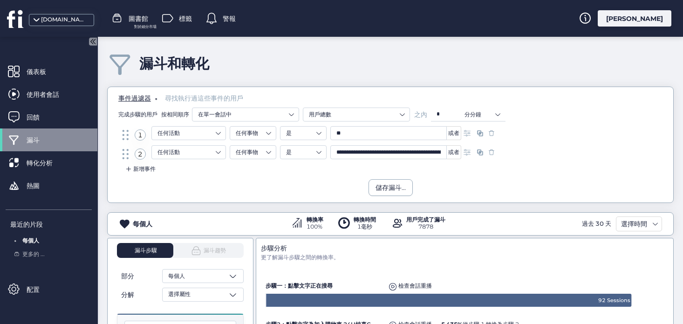
scroll to position [0, 0]
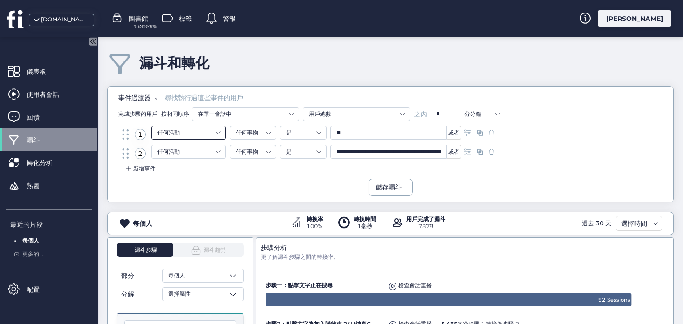
click at [218, 131] on nz-select-item "任何活動" at bounding box center [188, 133] width 62 height 14
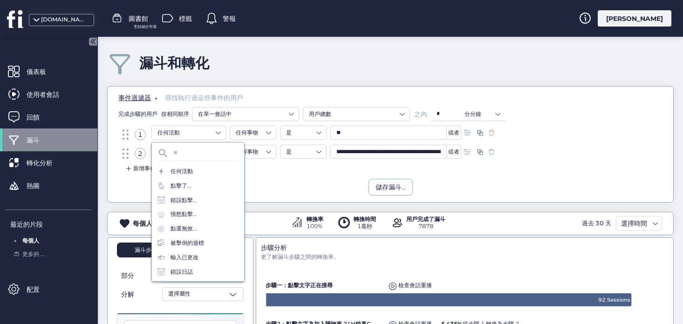
click at [582, 143] on div "1 任何活動 任何事物 是 ** 或者" at bounding box center [390, 135] width 540 height 19
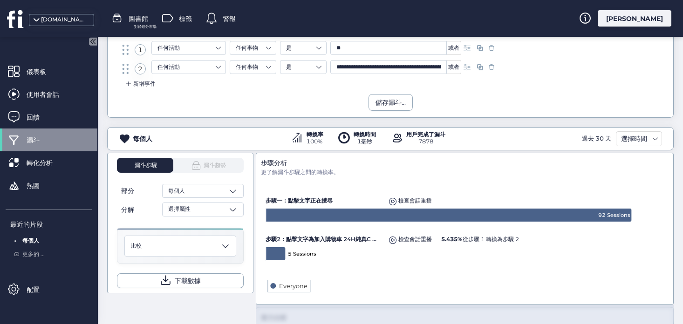
scroll to position [42, 0]
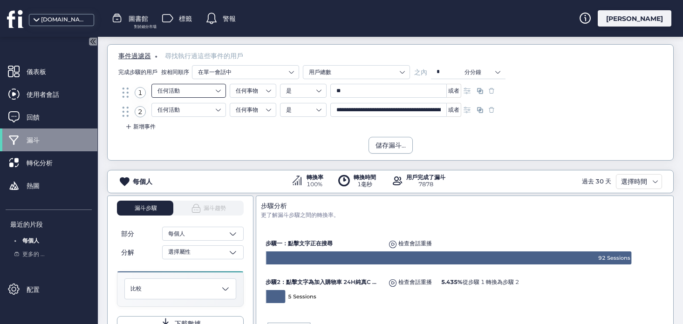
click at [212, 93] on nz-select-item "任何活動" at bounding box center [188, 91] width 62 height 14
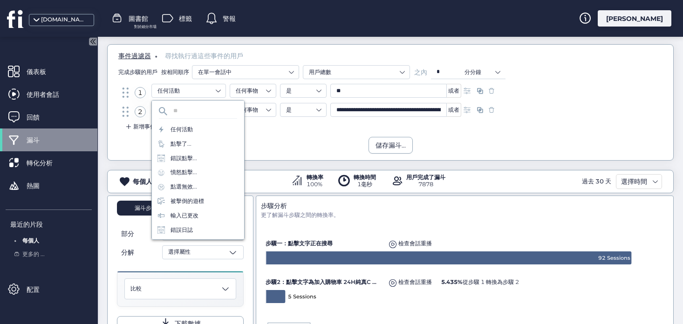
click at [464, 136] on div "新增事件" at bounding box center [391, 129] width 552 height 15
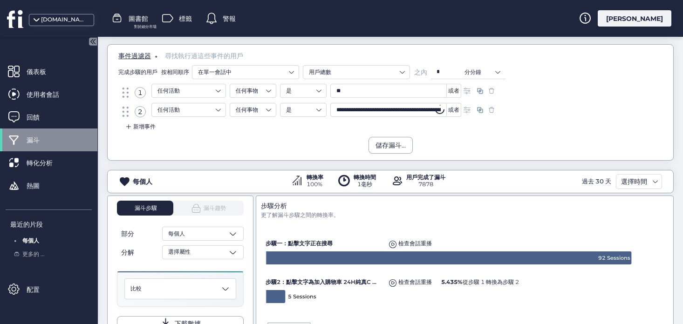
click at [407, 111] on input "**********" at bounding box center [388, 110] width 116 height 14
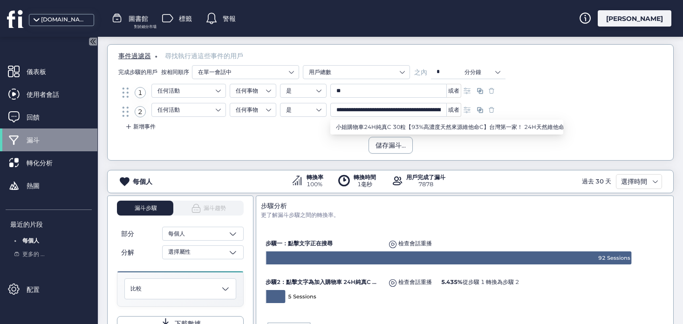
click at [272, 133] on div "新增事件" at bounding box center [391, 129] width 552 height 15
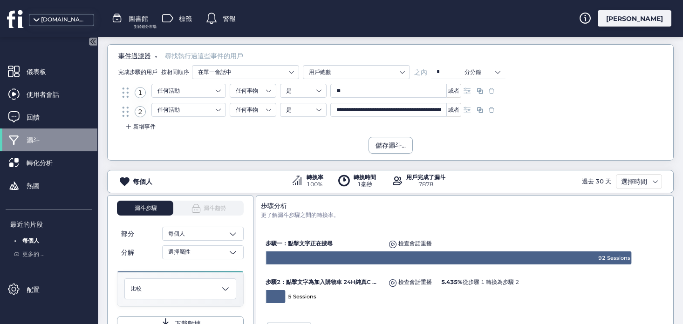
scroll to position [56, 0]
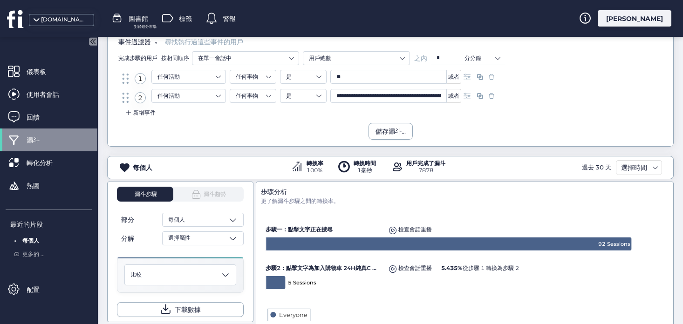
click at [367, 73] on input "**" at bounding box center [388, 77] width 116 height 14
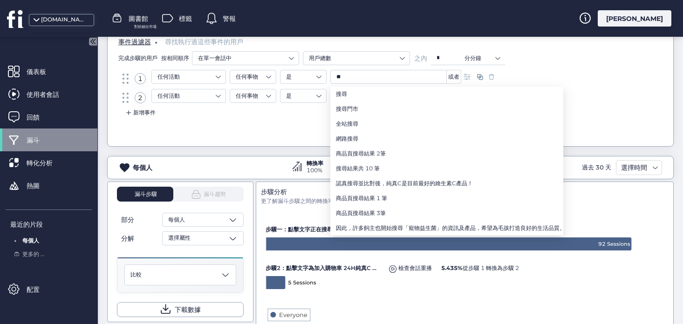
click at [279, 130] on div "儲存漏斗..." at bounding box center [391, 131] width 566 height 17
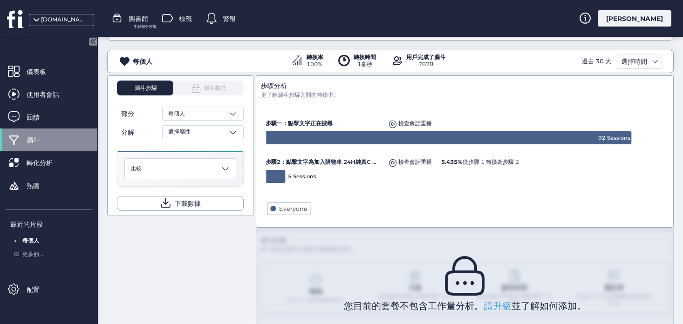
scroll to position [162, 0]
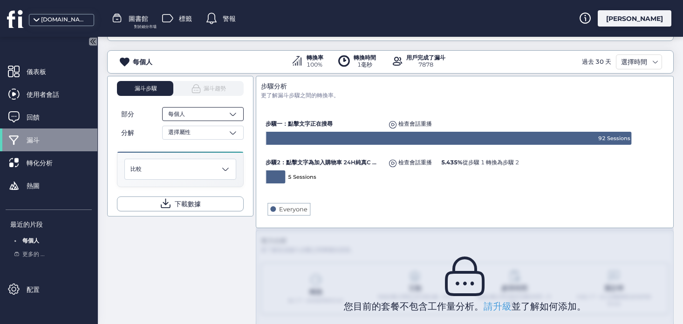
click at [208, 114] on div "每個人" at bounding box center [203, 114] width 82 height 14
click at [200, 114] on div "每個人" at bounding box center [203, 114] width 82 height 14
click at [200, 130] on div "選擇屬性" at bounding box center [203, 133] width 82 height 14
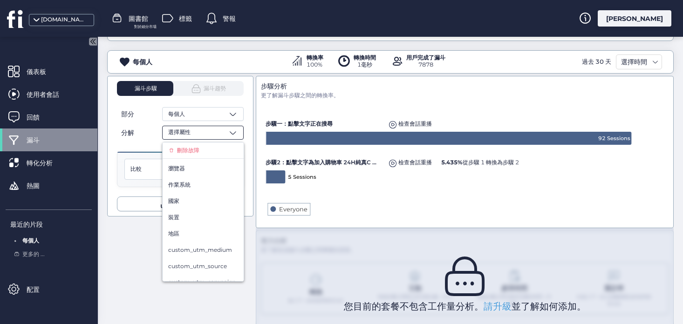
click at [207, 135] on div "選擇屬性" at bounding box center [203, 133] width 82 height 14
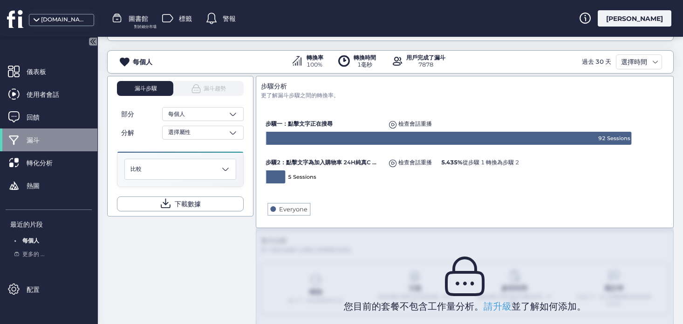
scroll to position [129, 0]
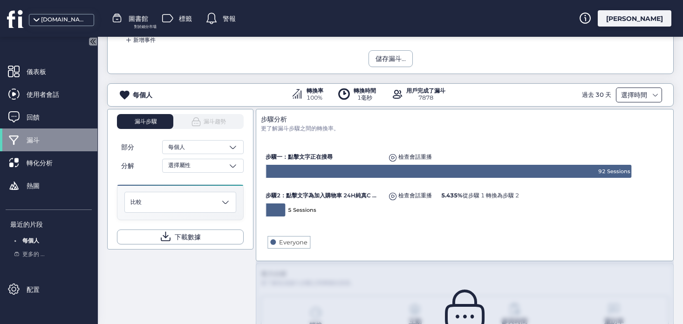
click at [635, 93] on font "選擇時間" at bounding box center [634, 95] width 26 height 8
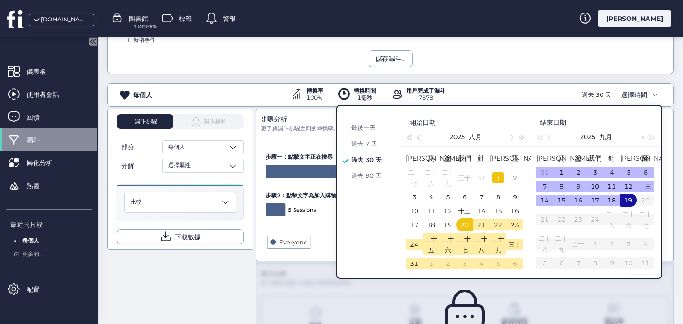
click at [498, 182] on font "1" at bounding box center [498, 177] width 4 height 7
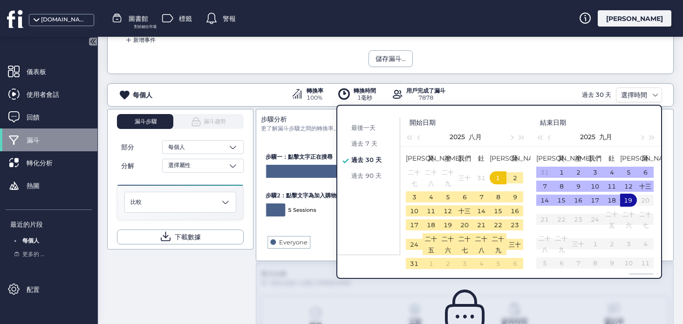
click at [498, 182] on font "1" at bounding box center [498, 177] width 4 height 7
click at [500, 85] on div "每個人 轉換率 100% 轉換時間 1毫秒 用戶完成了漏斗 7878 過去 30 天 選擇時間" at bounding box center [390, 94] width 566 height 23
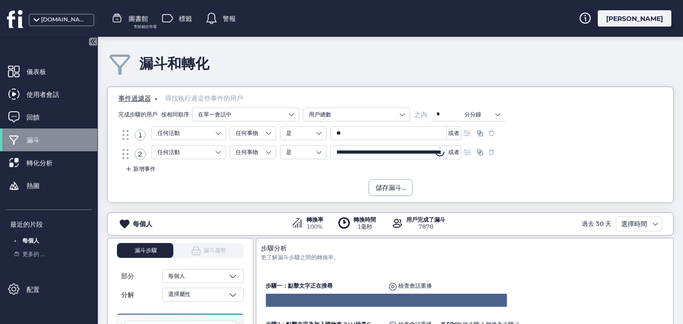
click at [380, 153] on input "**********" at bounding box center [388, 152] width 116 height 14
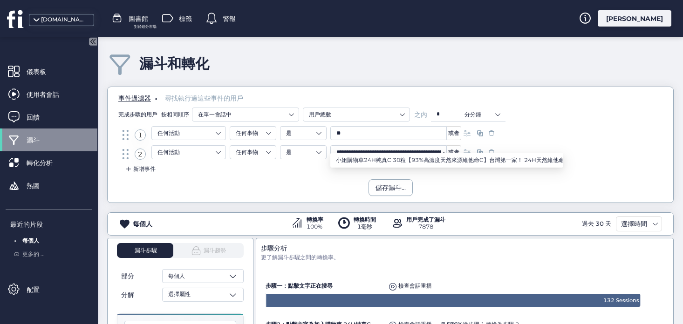
scroll to position [10, 0]
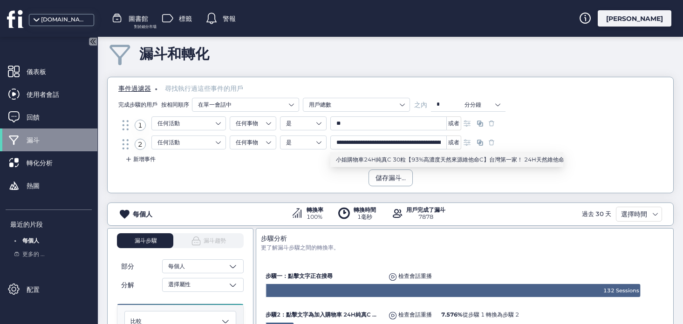
click at [441, 158] on font "小姐購物車24H純真C 30粒【93%高濃度天然來源維他命C】台灣第一家！ 24H天然維他命C！超長續航力，不娣節目推薦！頂標濃度93%市售冠軍！來自天然植物…" at bounding box center [684, 159] width 697 height 7
type input "**********"
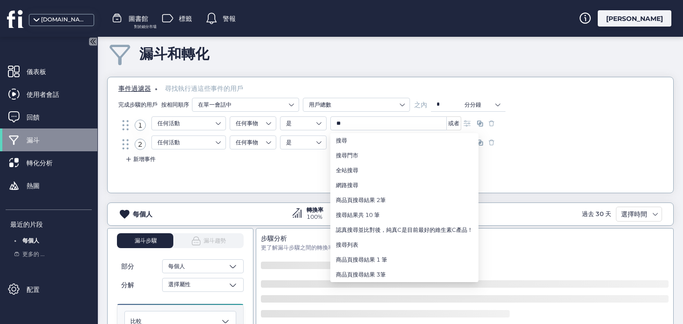
click at [305, 170] on div "儲存漏斗..." at bounding box center [391, 178] width 566 height 17
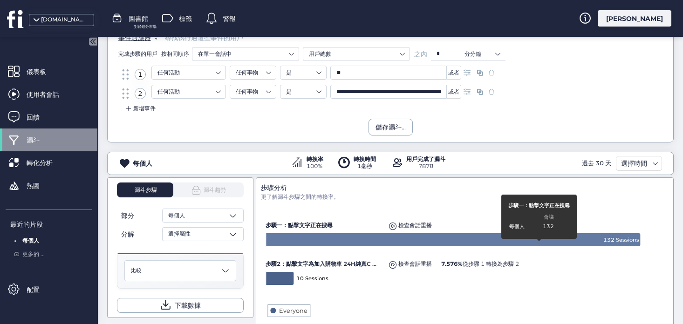
scroll to position [76, 0]
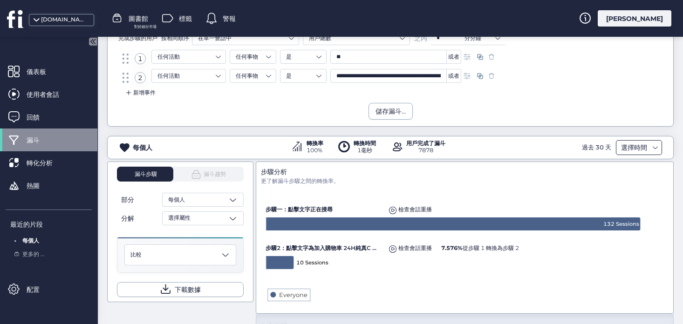
click at [624, 146] on font "選擇時間" at bounding box center [634, 147] width 26 height 8
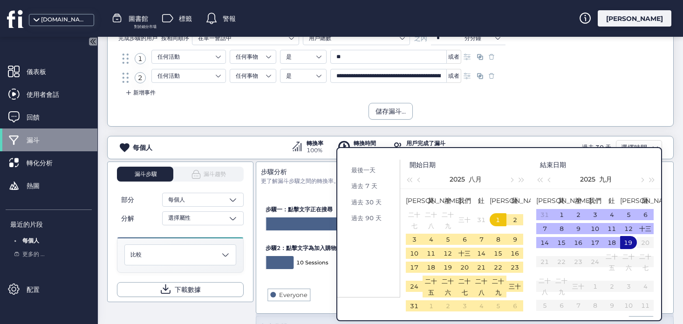
click at [499, 224] on font "1" at bounding box center [498, 219] width 4 height 7
click at [513, 290] on font "三十" at bounding box center [515, 286] width 12 height 7
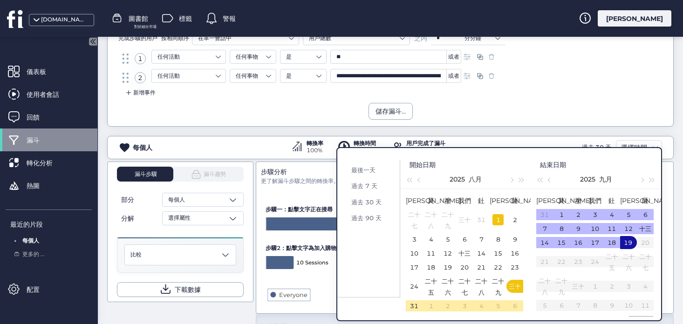
click at [498, 224] on font "1" at bounding box center [498, 219] width 4 height 7
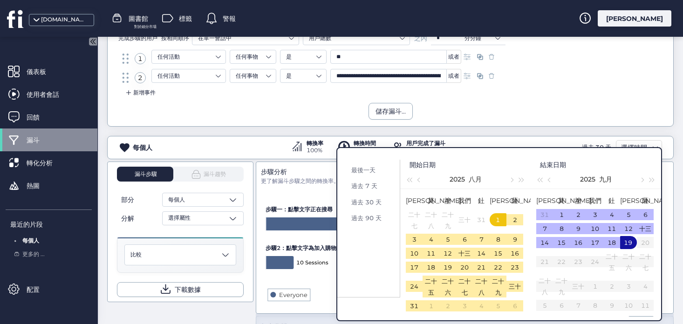
click at [563, 147] on div "最後一天 過去 7 天 過去 30 天 過去 90 天 開始日期 2025 八月 蘇 莫 塗 我們 釷 [PERSON_NAME] 薩 二十七 二十八 二十九…" at bounding box center [499, 234] width 326 height 174
click at [375, 218] on font "過去 90 天" at bounding box center [366, 217] width 30 height 7
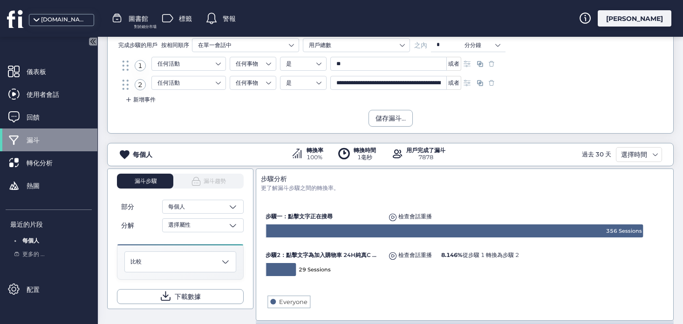
scroll to position [68, 0]
